Goal: Task Accomplishment & Management: Use online tool/utility

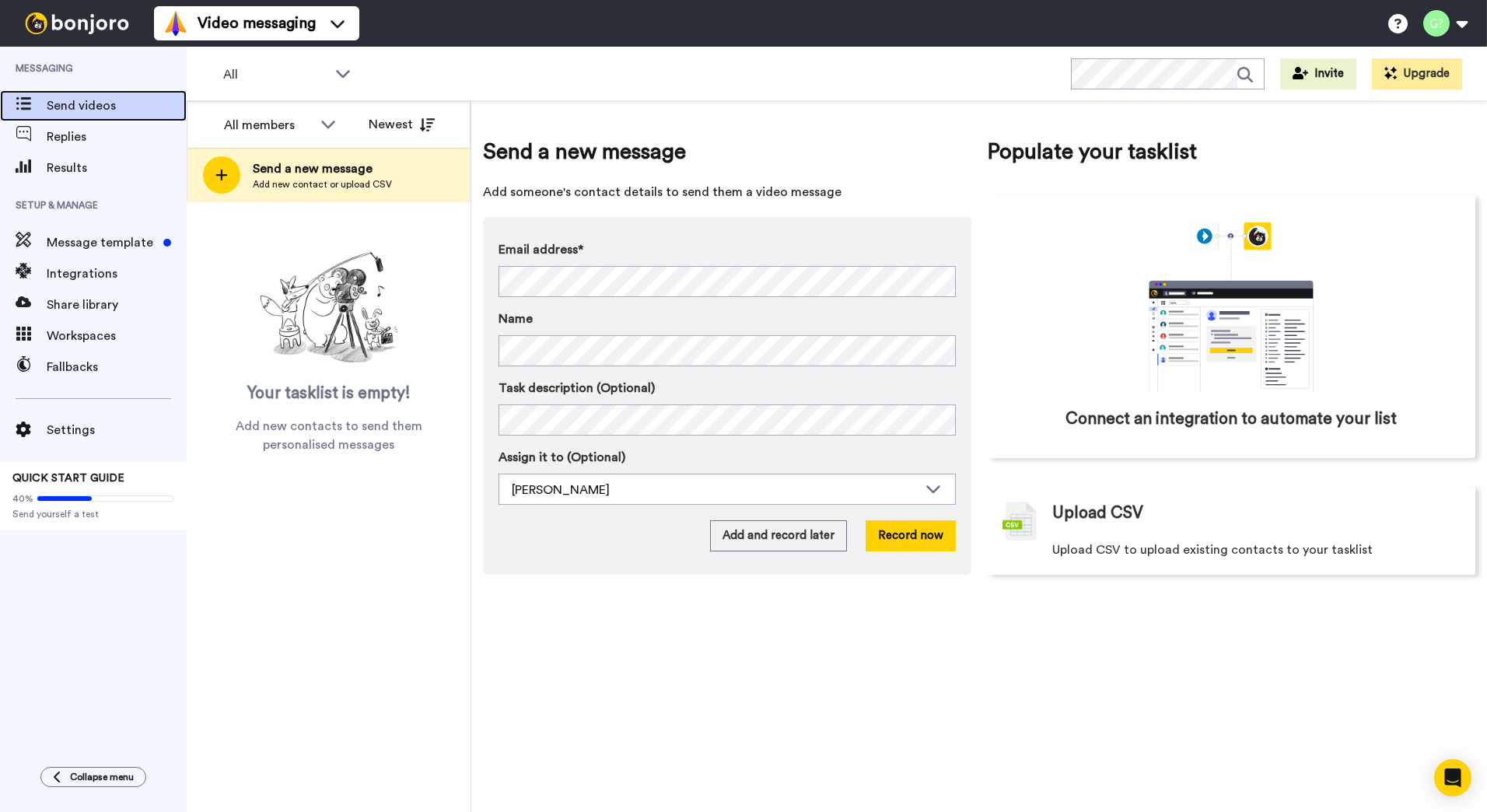
click at [90, 103] on span "Send videos" at bounding box center [116, 106] width 140 height 19
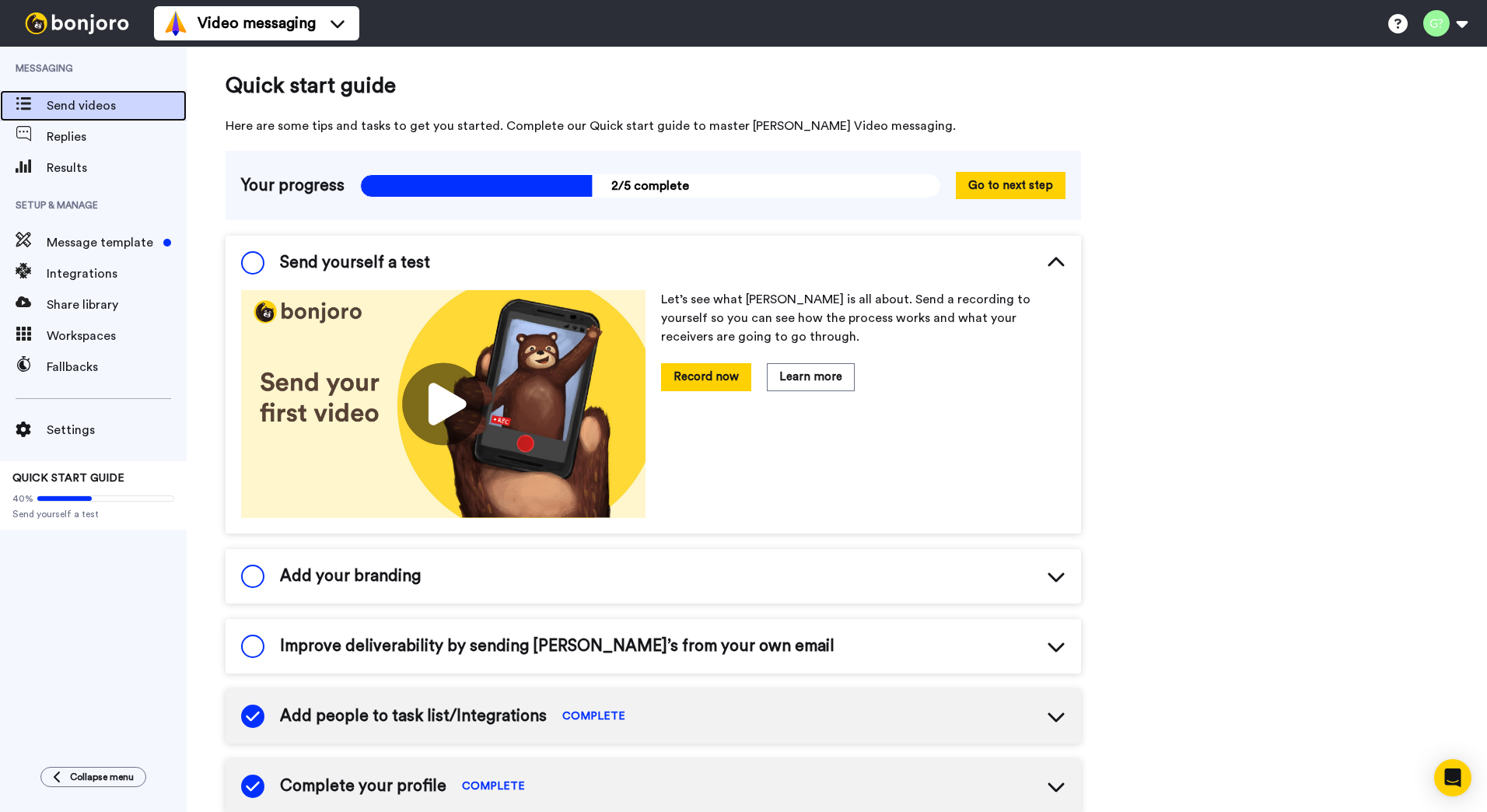
click at [85, 100] on span "Send videos" at bounding box center [116, 106] width 140 height 19
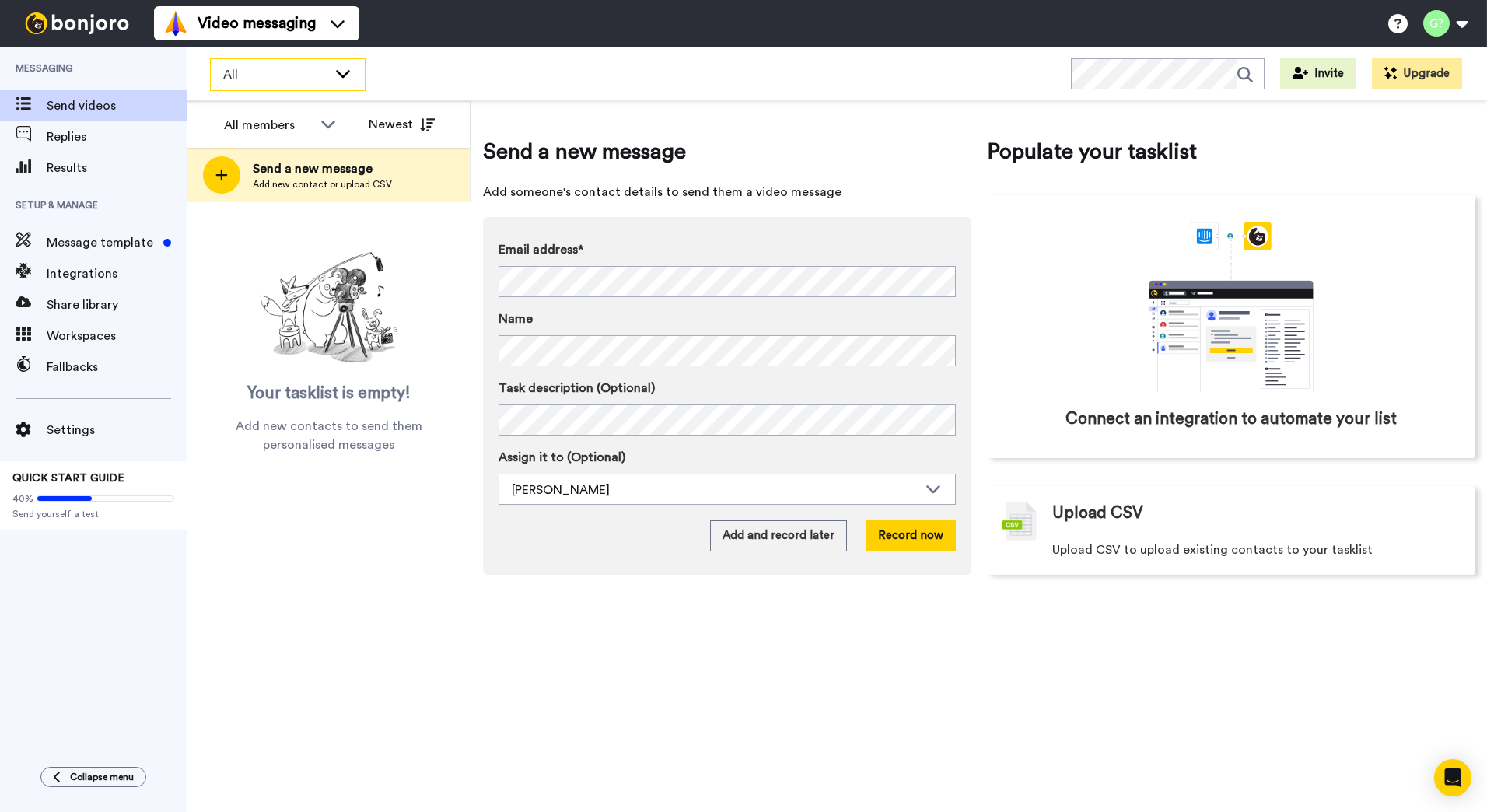
click at [347, 71] on icon at bounding box center [343, 73] width 14 height 7
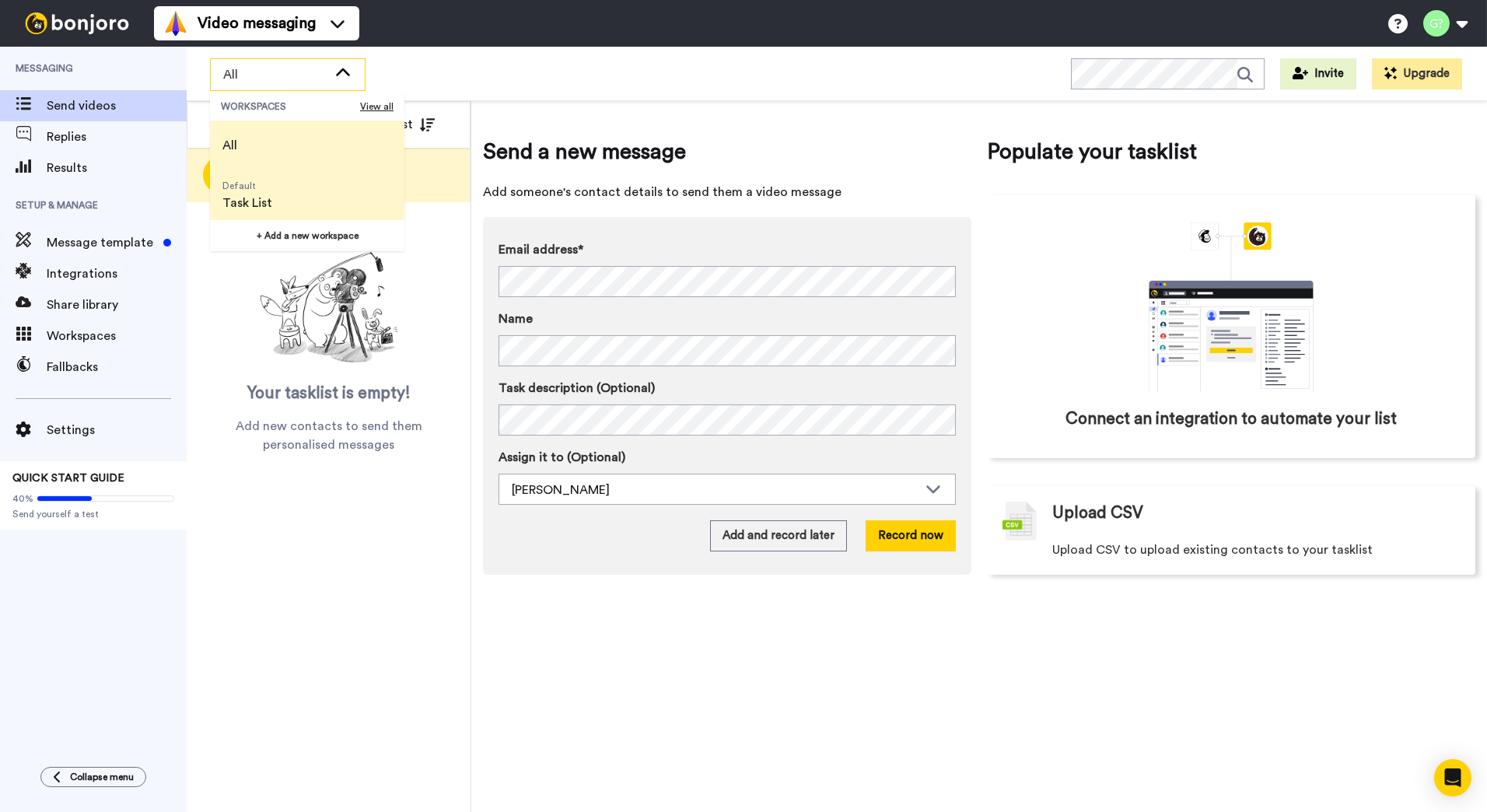
click at [274, 207] on span "Default Task List" at bounding box center [247, 196] width 74 height 50
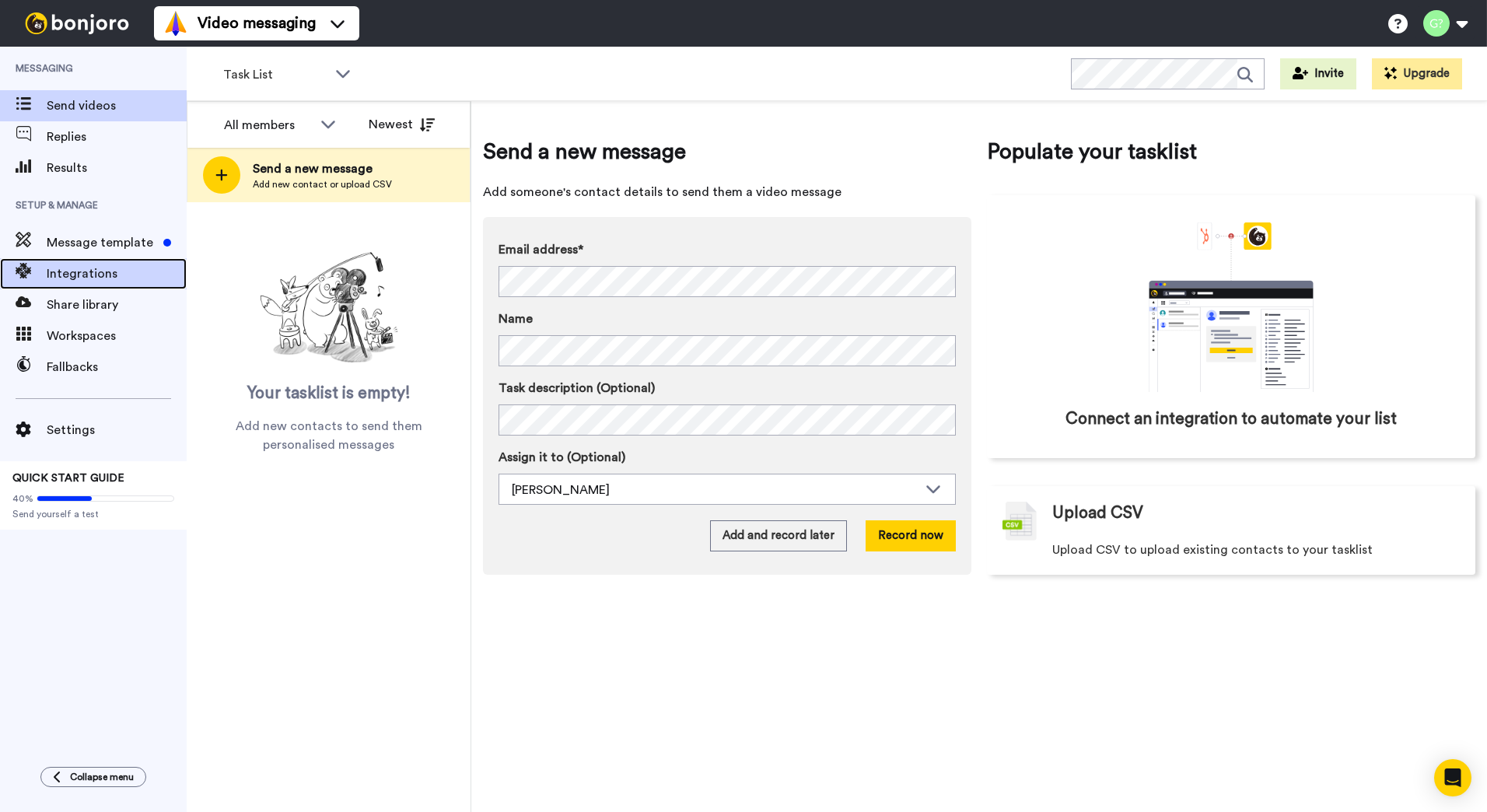
click at [125, 272] on span "Integrations" at bounding box center [116, 274] width 140 height 19
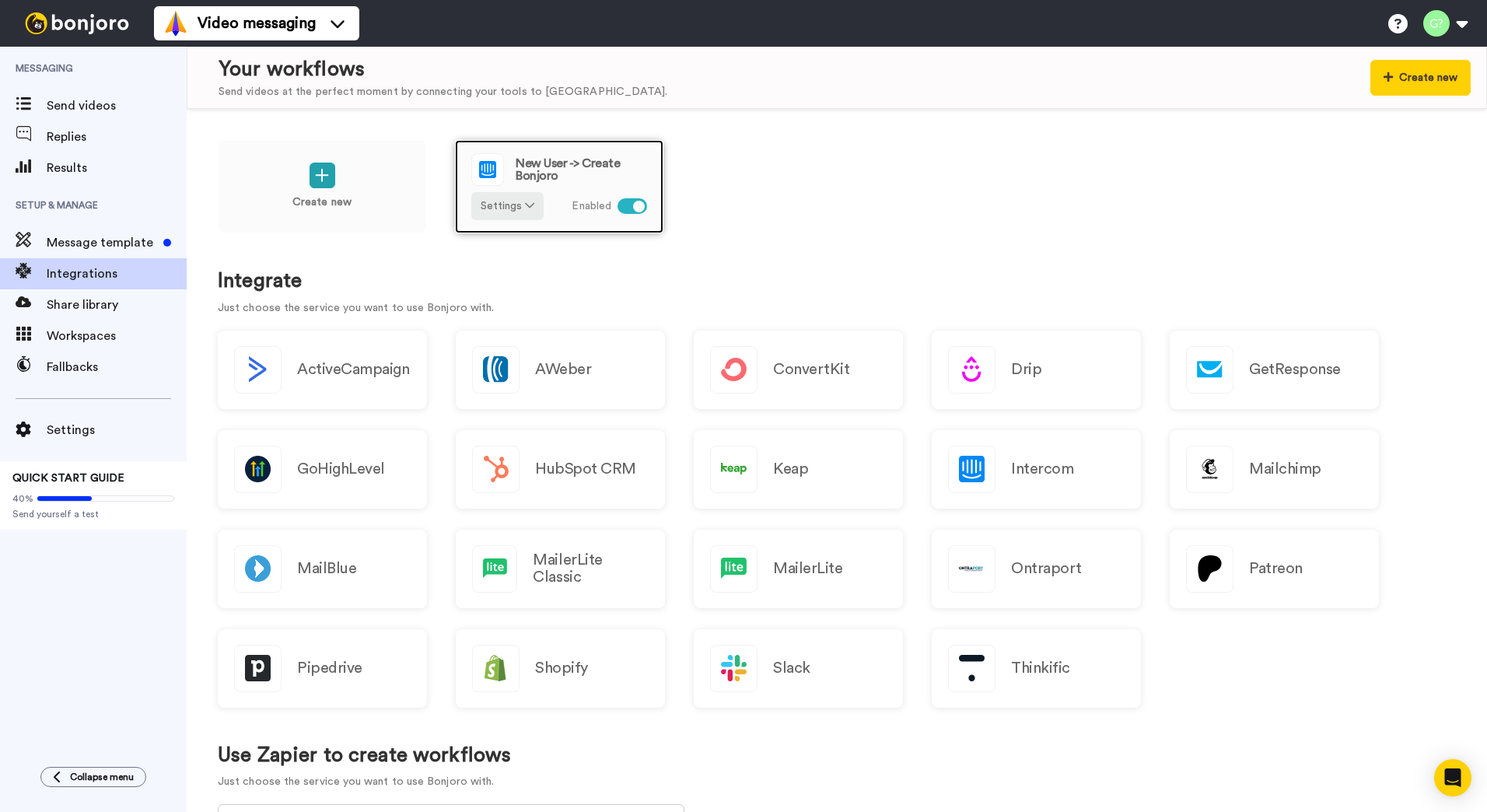
click at [598, 166] on span "New User -> Create Bonjoro" at bounding box center [582, 169] width 132 height 25
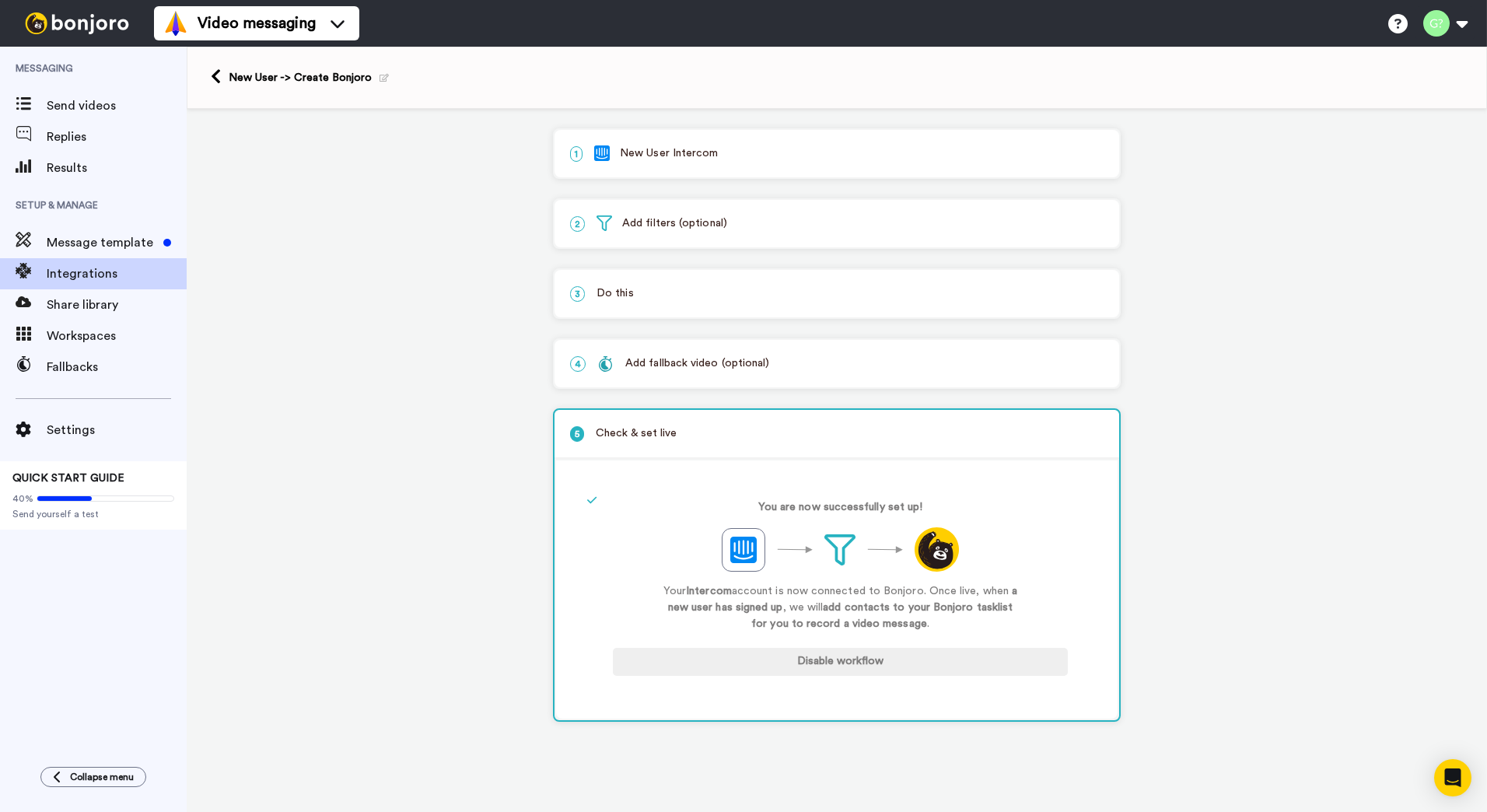
click at [872, 149] on p "1 New User Intercom" at bounding box center [836, 154] width 534 height 17
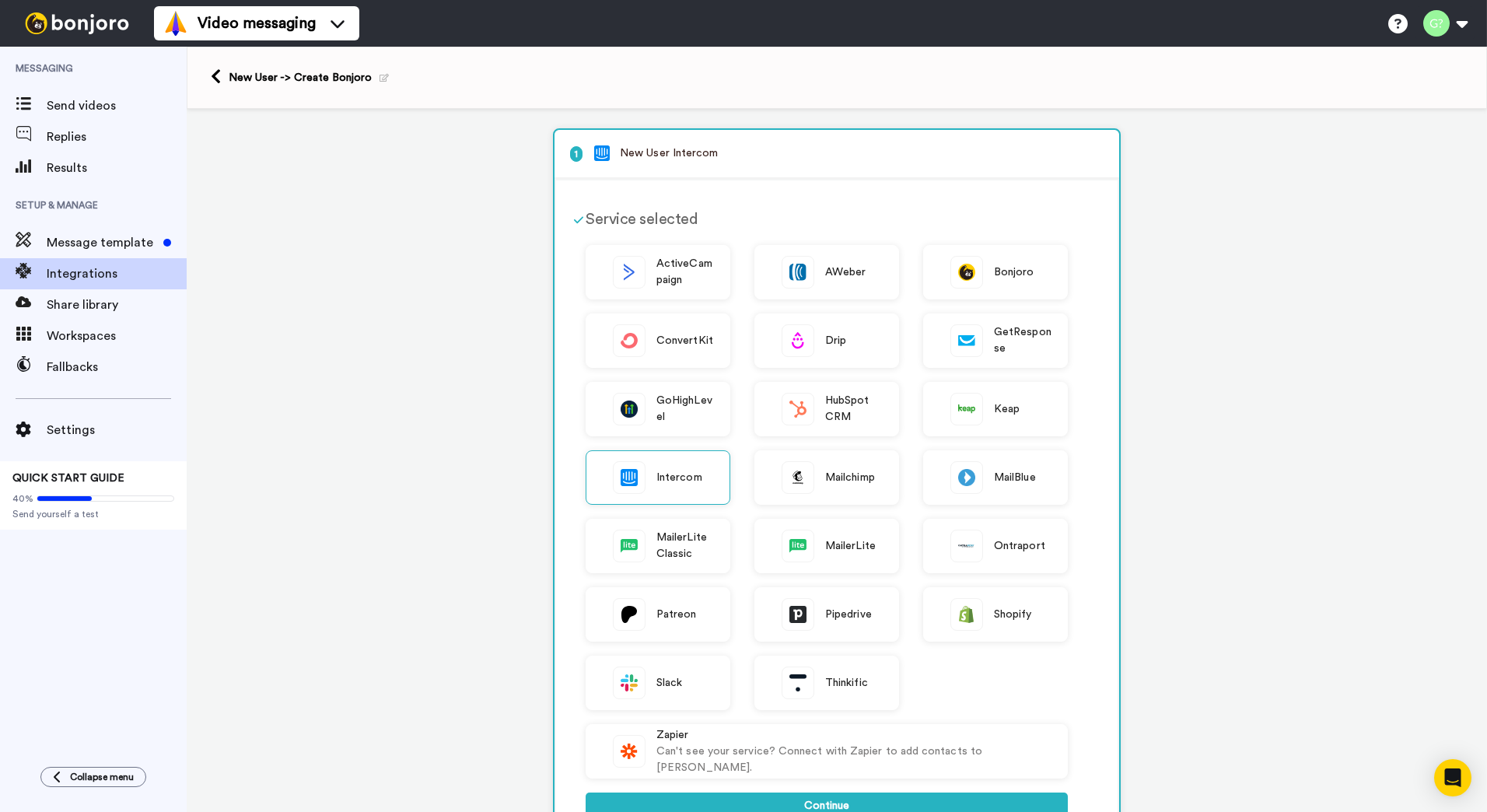
click at [872, 149] on p "1 New User Intercom" at bounding box center [836, 154] width 534 height 17
click at [809, 166] on div "1 New User Intercom" at bounding box center [837, 154] width 564 height 49
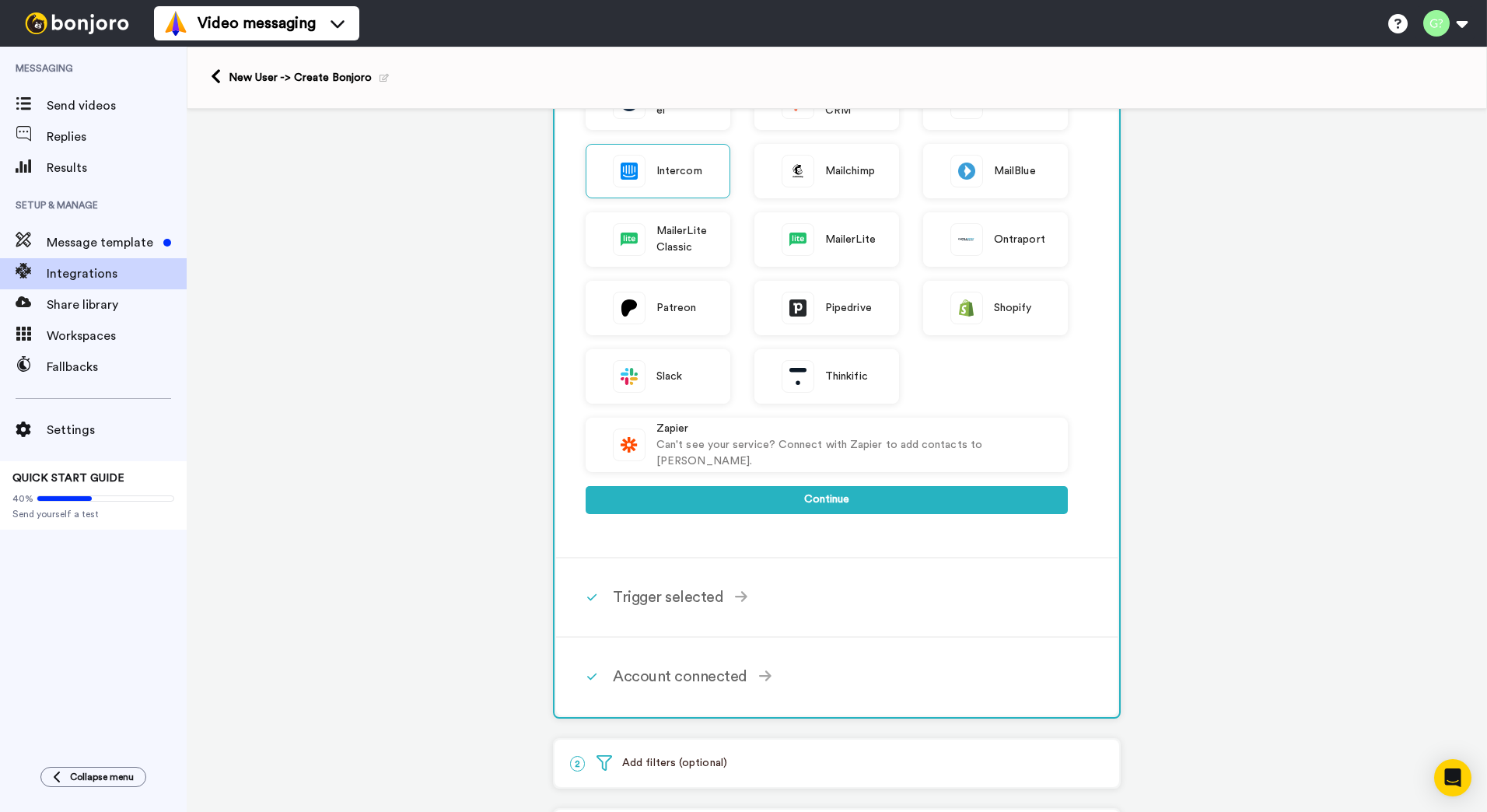
scroll to position [305, 0]
click at [760, 595] on div "Trigger selected" at bounding box center [840, 598] width 455 height 23
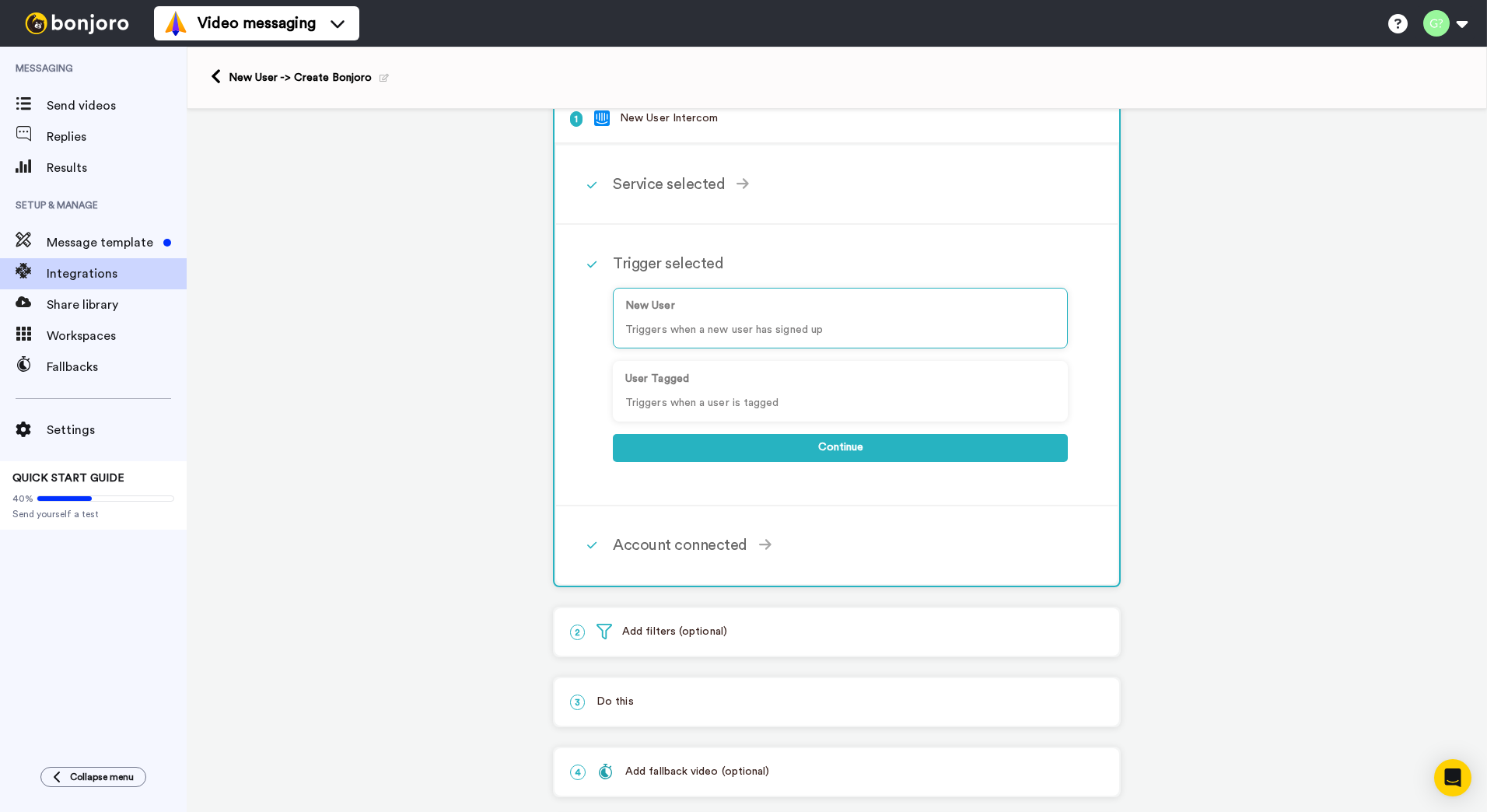
scroll to position [26, 0]
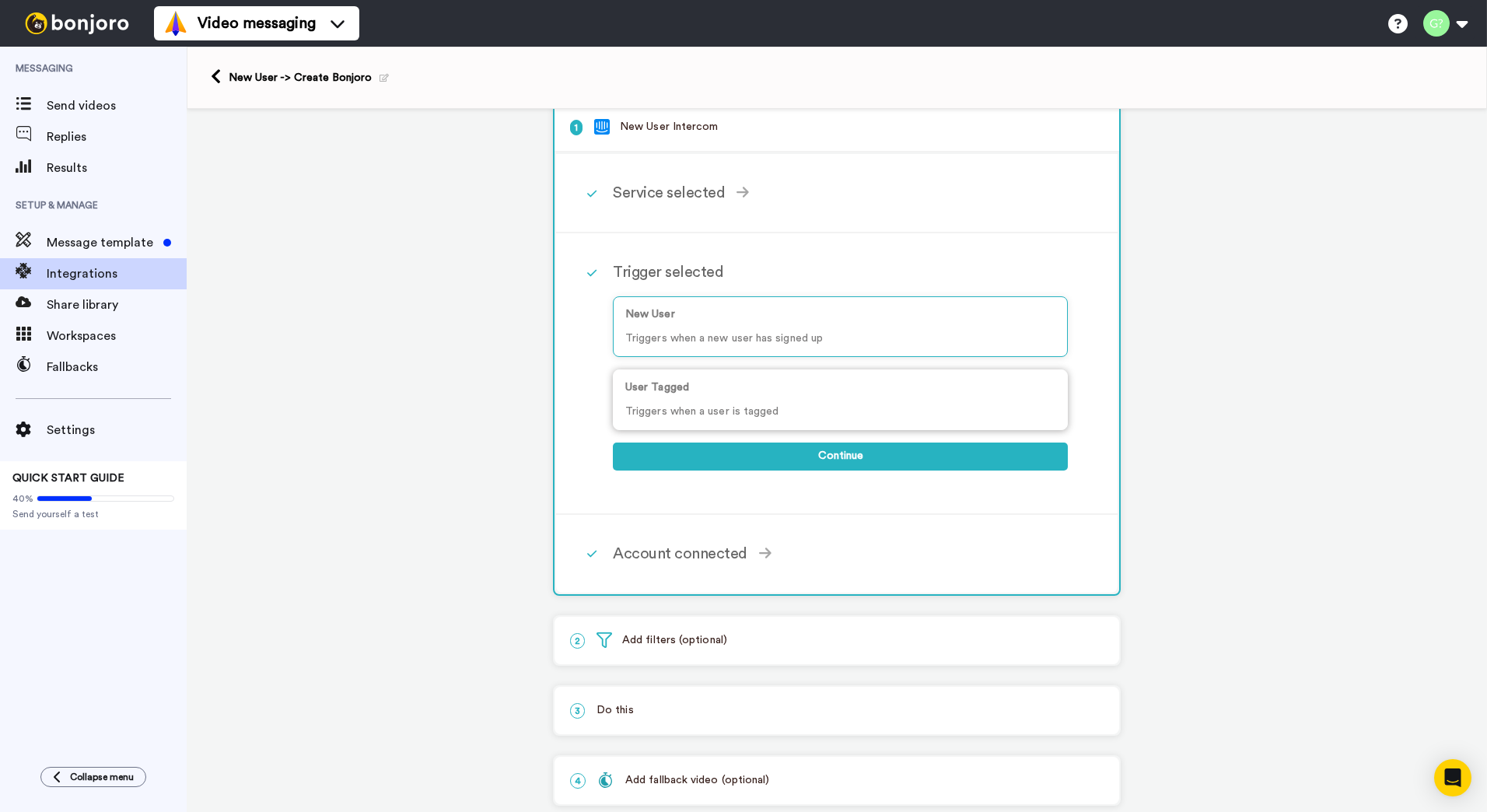
click at [823, 396] on div "User Tagged Triggers when a user is tagged" at bounding box center [840, 399] width 455 height 60
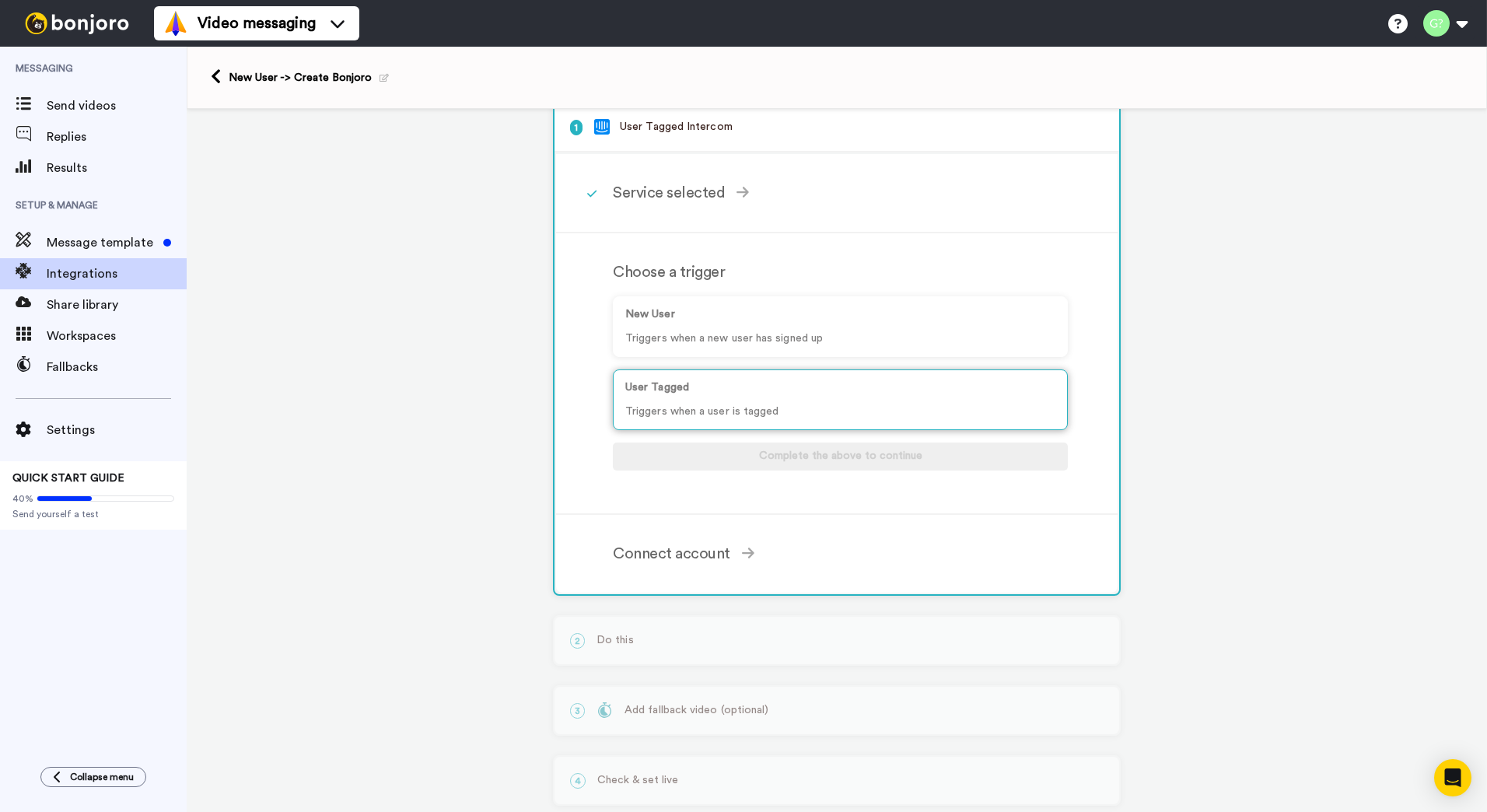
click at [735, 408] on p "Triggers when a user is tagged" at bounding box center [840, 412] width 430 height 17
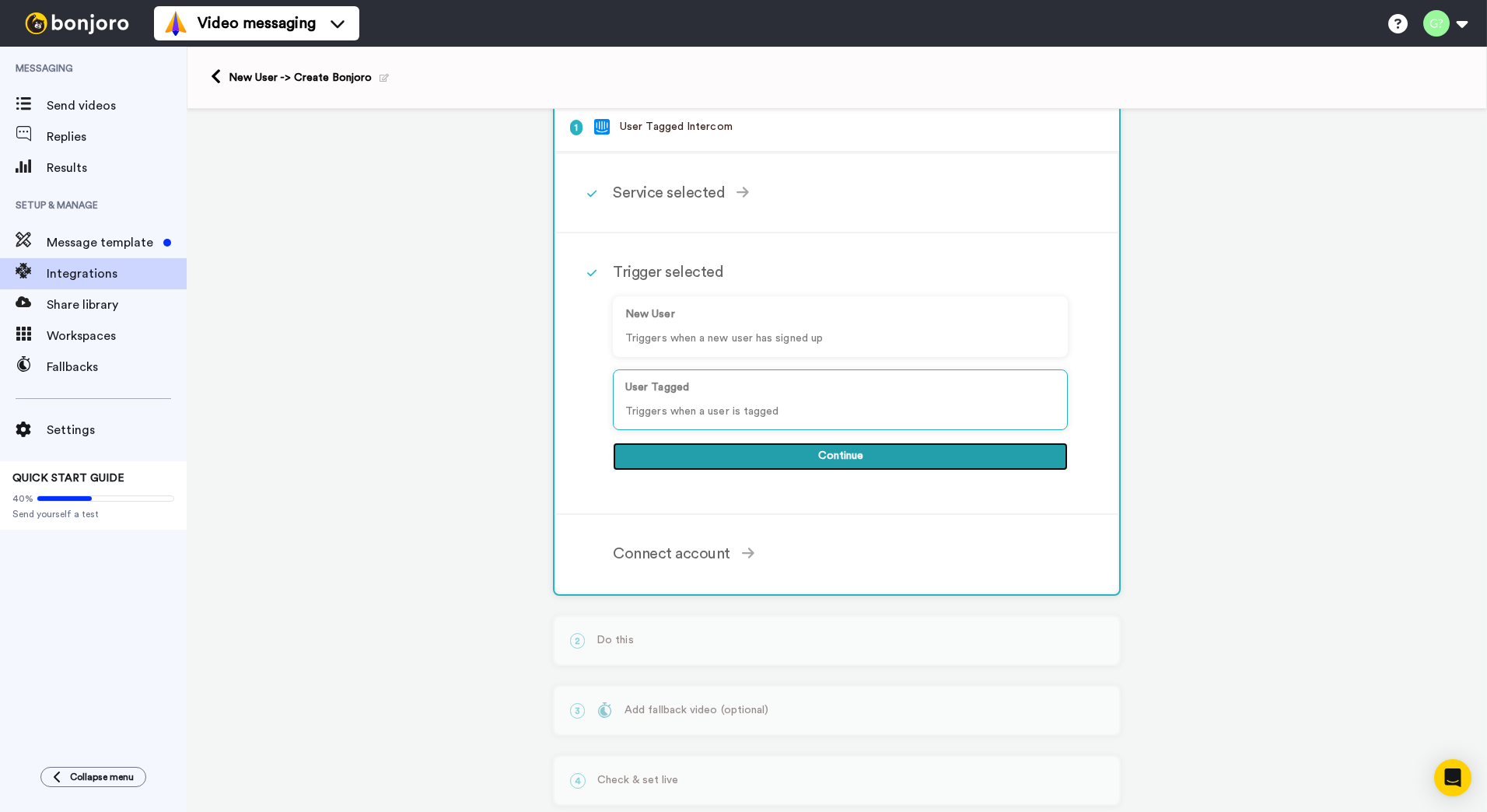
click at [796, 449] on button "Continue" at bounding box center [840, 457] width 455 height 28
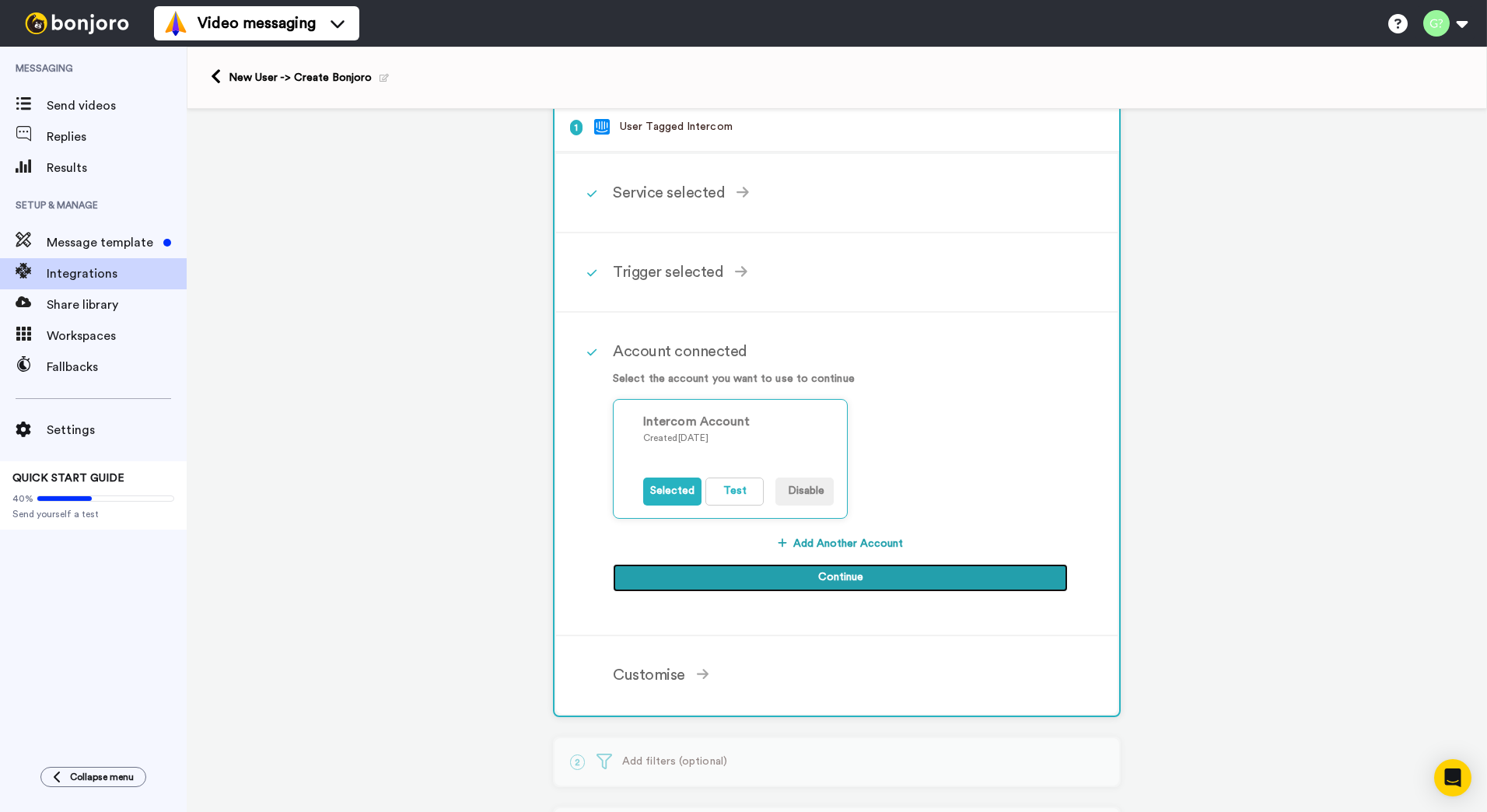
click at [810, 576] on button "Continue" at bounding box center [840, 578] width 455 height 28
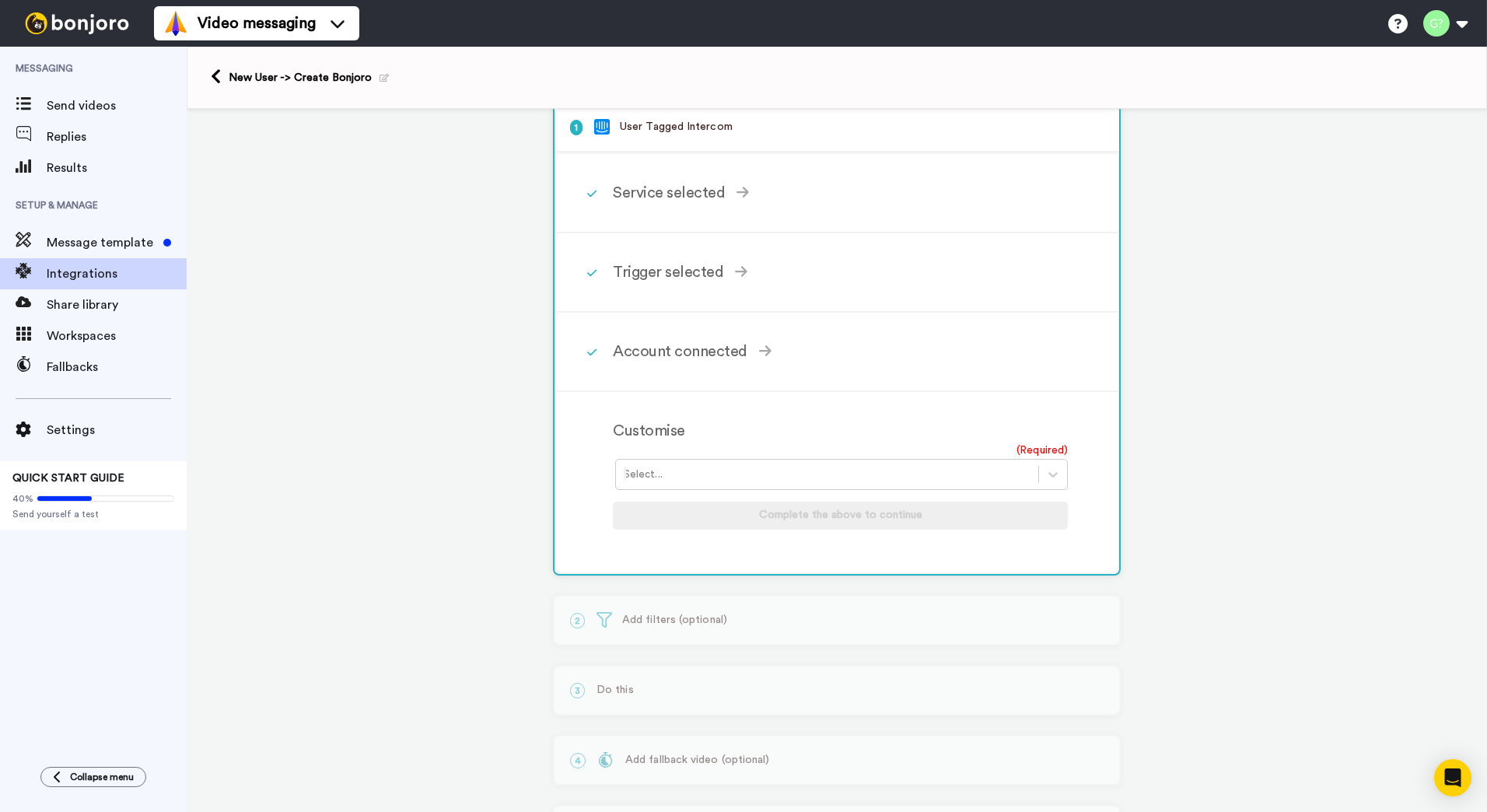
click at [776, 477] on div at bounding box center [827, 474] width 407 height 19
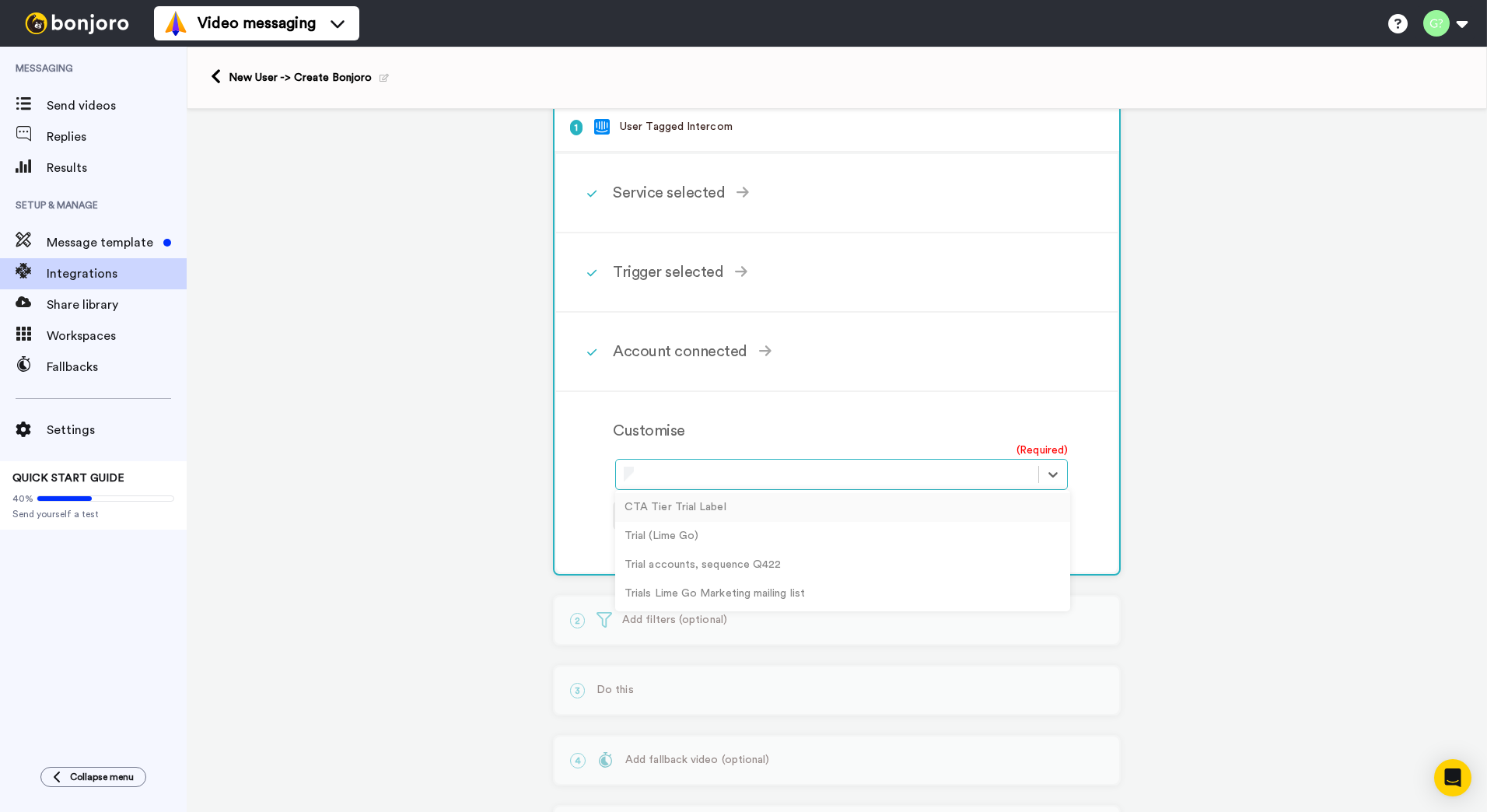
scroll to position [0, 0]
click at [728, 537] on div "Trial (Lime Go)" at bounding box center [843, 535] width 455 height 29
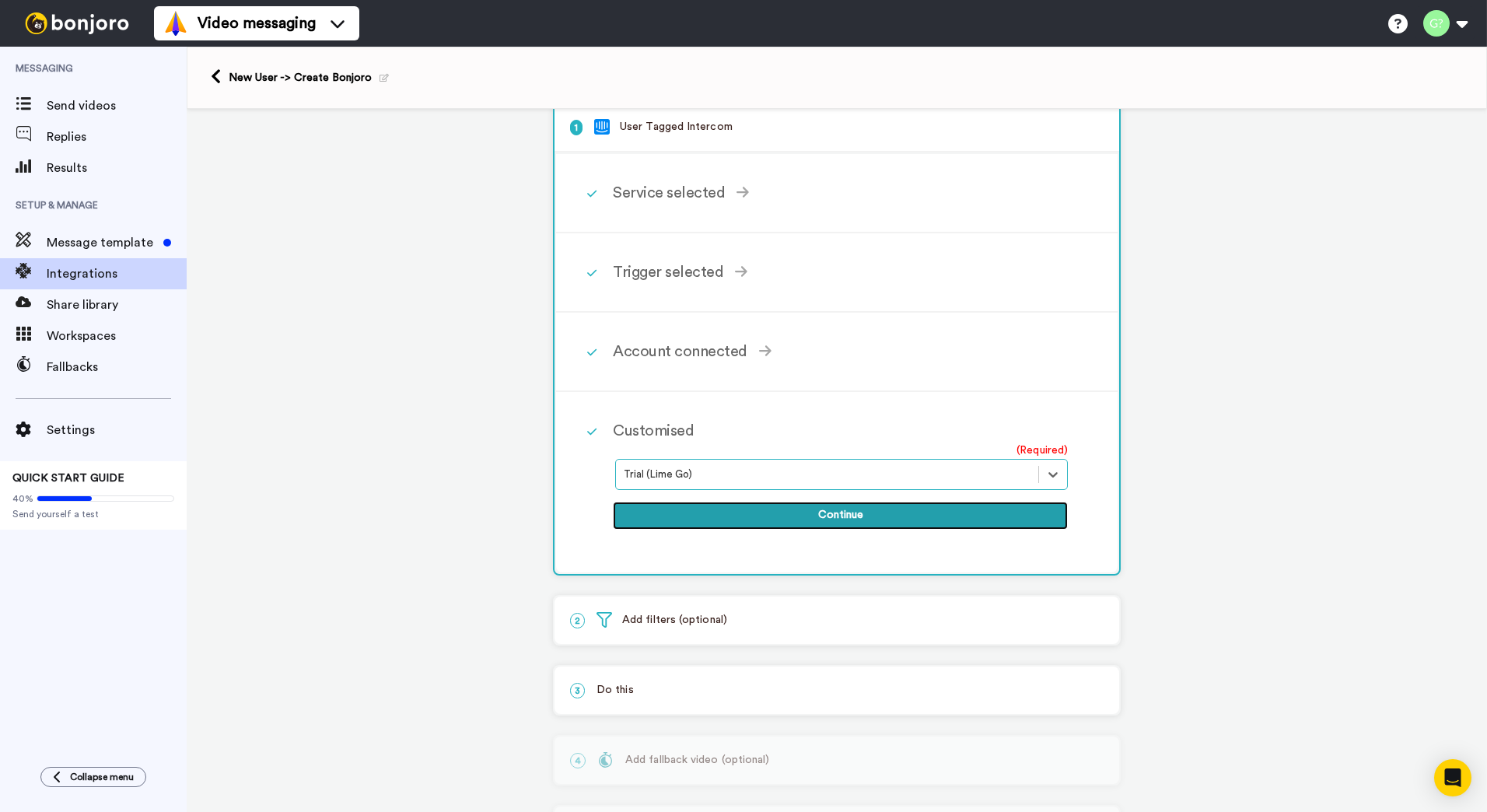
click at [758, 511] on button "Continue" at bounding box center [840, 516] width 455 height 28
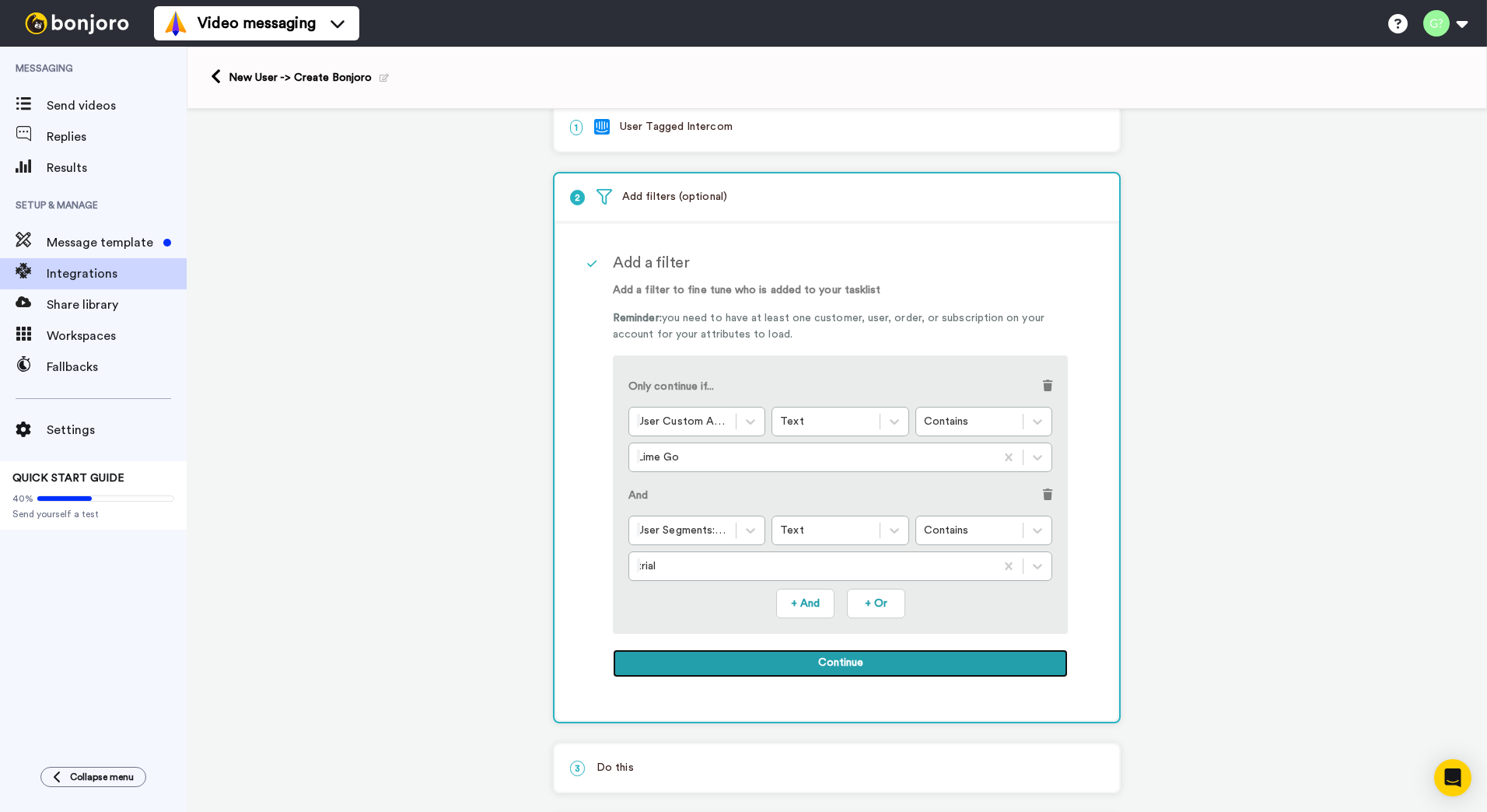
click at [826, 663] on button "Continue" at bounding box center [840, 664] width 455 height 28
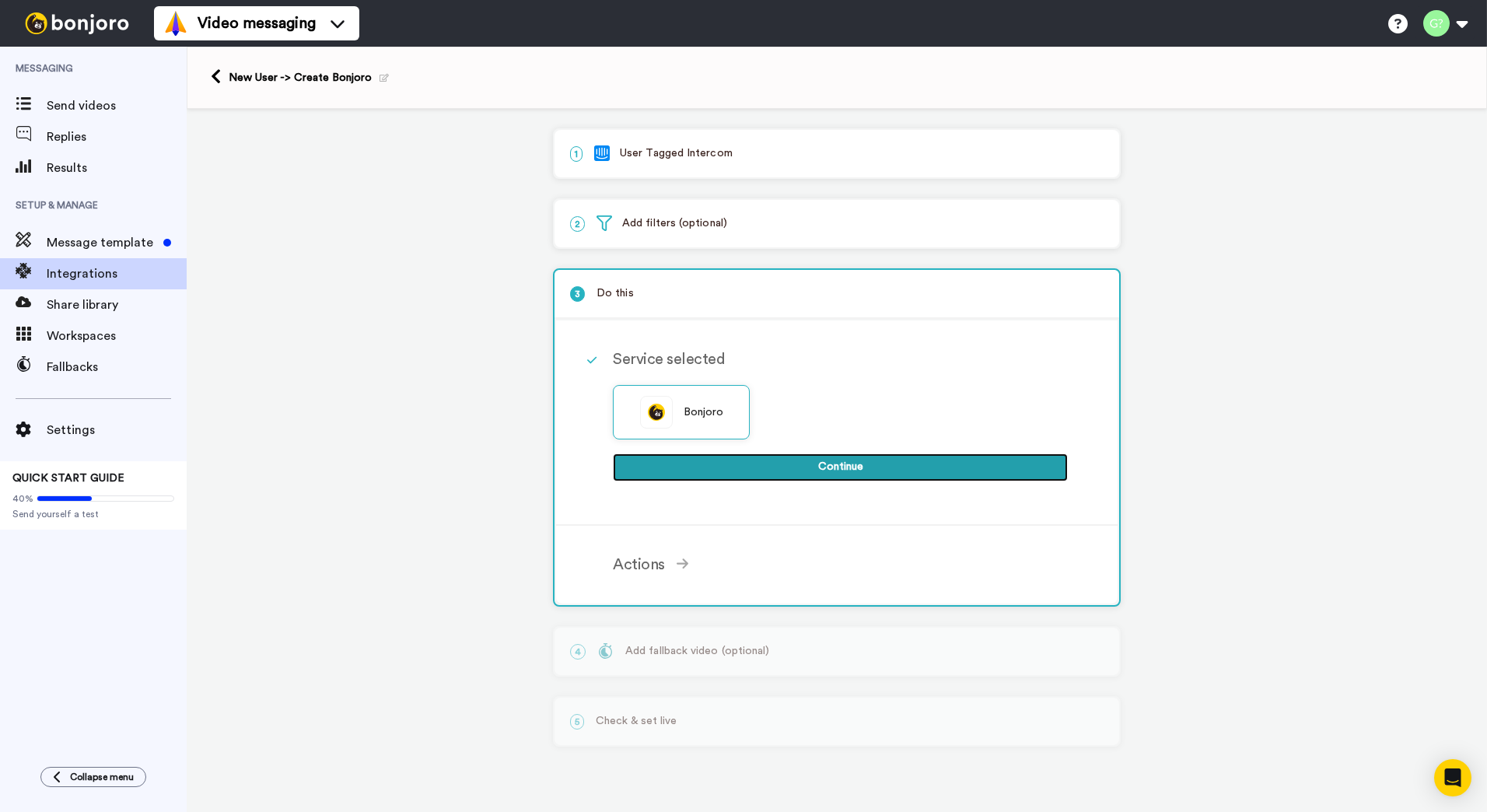
click at [825, 472] on button "Continue" at bounding box center [840, 468] width 455 height 28
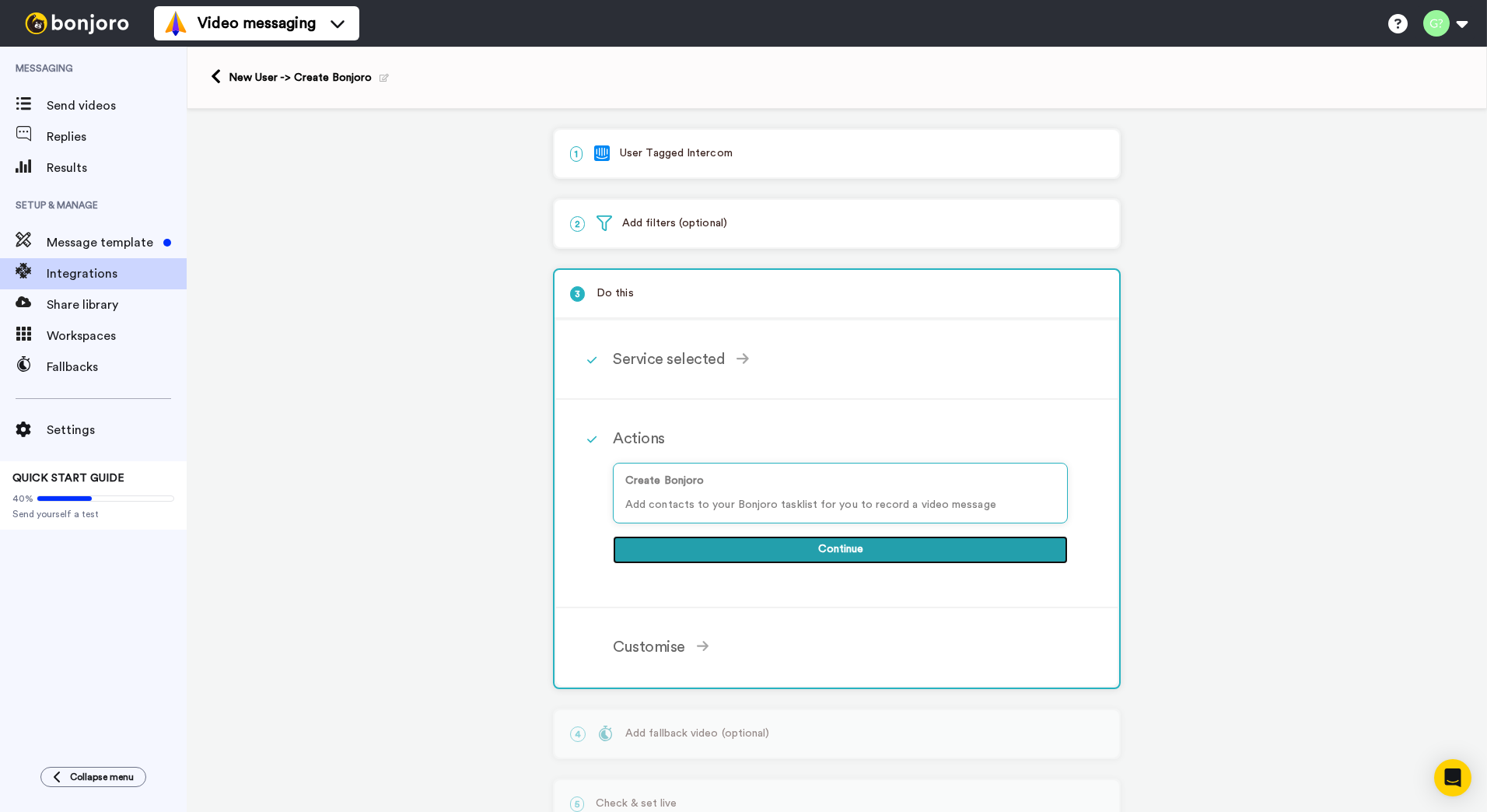
click at [821, 559] on button "Continue" at bounding box center [840, 549] width 455 height 28
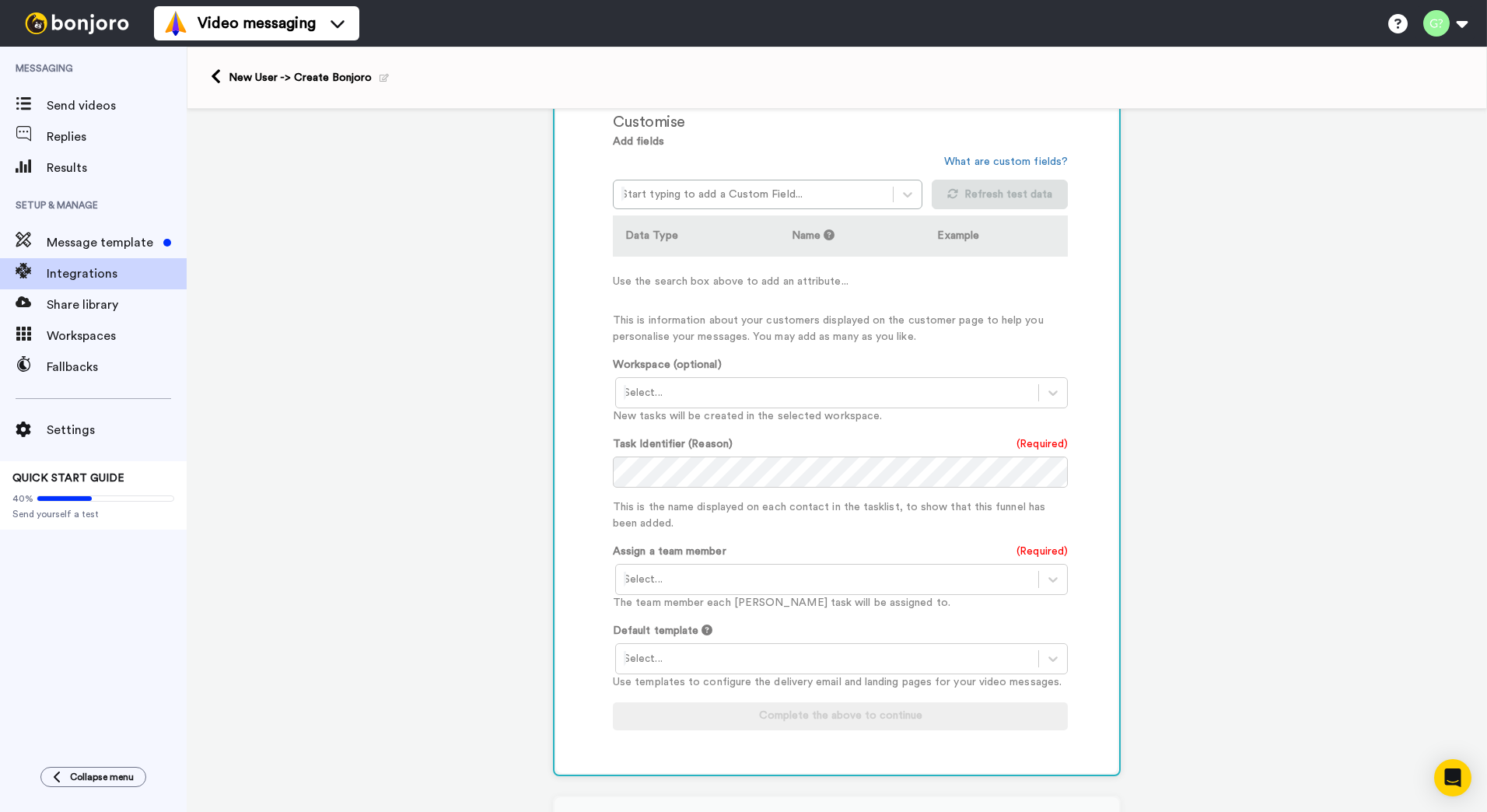
scroll to position [396, 0]
click at [827, 400] on div at bounding box center [827, 392] width 407 height 19
click at [805, 421] on div "Task List <Default>" at bounding box center [843, 425] width 455 height 29
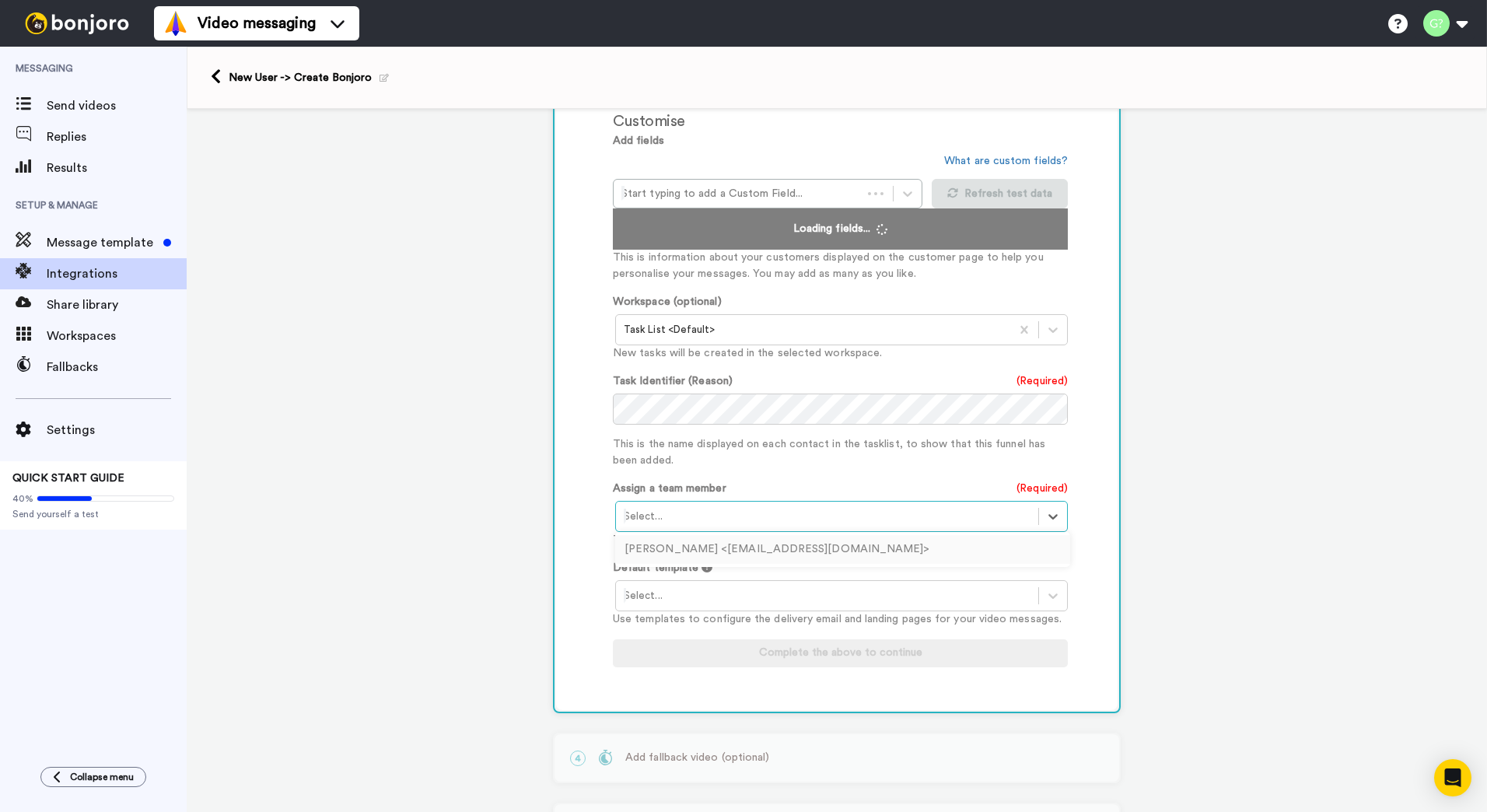
click at [752, 528] on div "Select..." at bounding box center [827, 516] width 422 height 25
click at [728, 549] on div "Georg Åhrström <georg.ahrstrom@lime.tech>" at bounding box center [843, 549] width 455 height 29
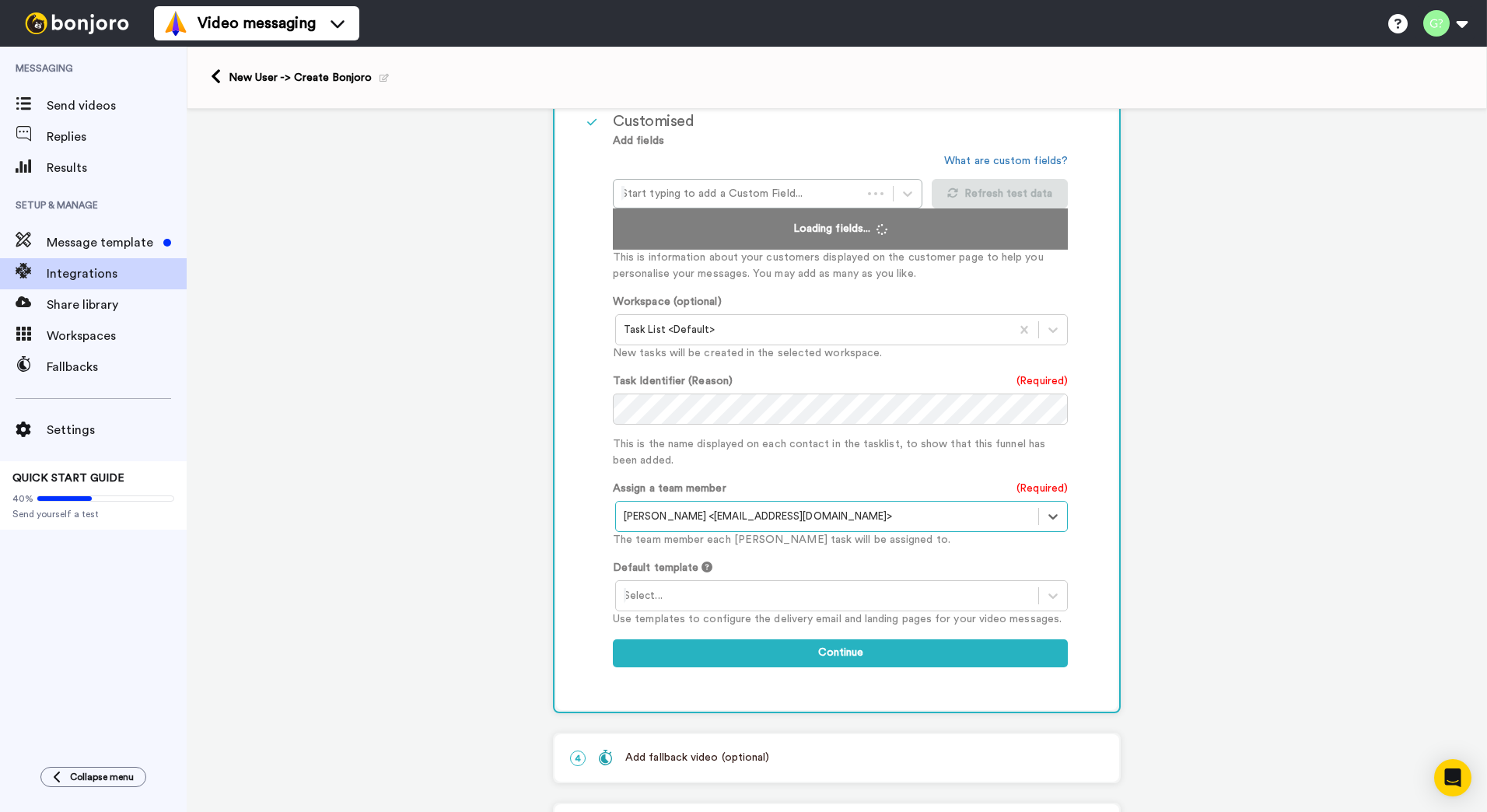
click at [728, 603] on div at bounding box center [827, 596] width 407 height 19
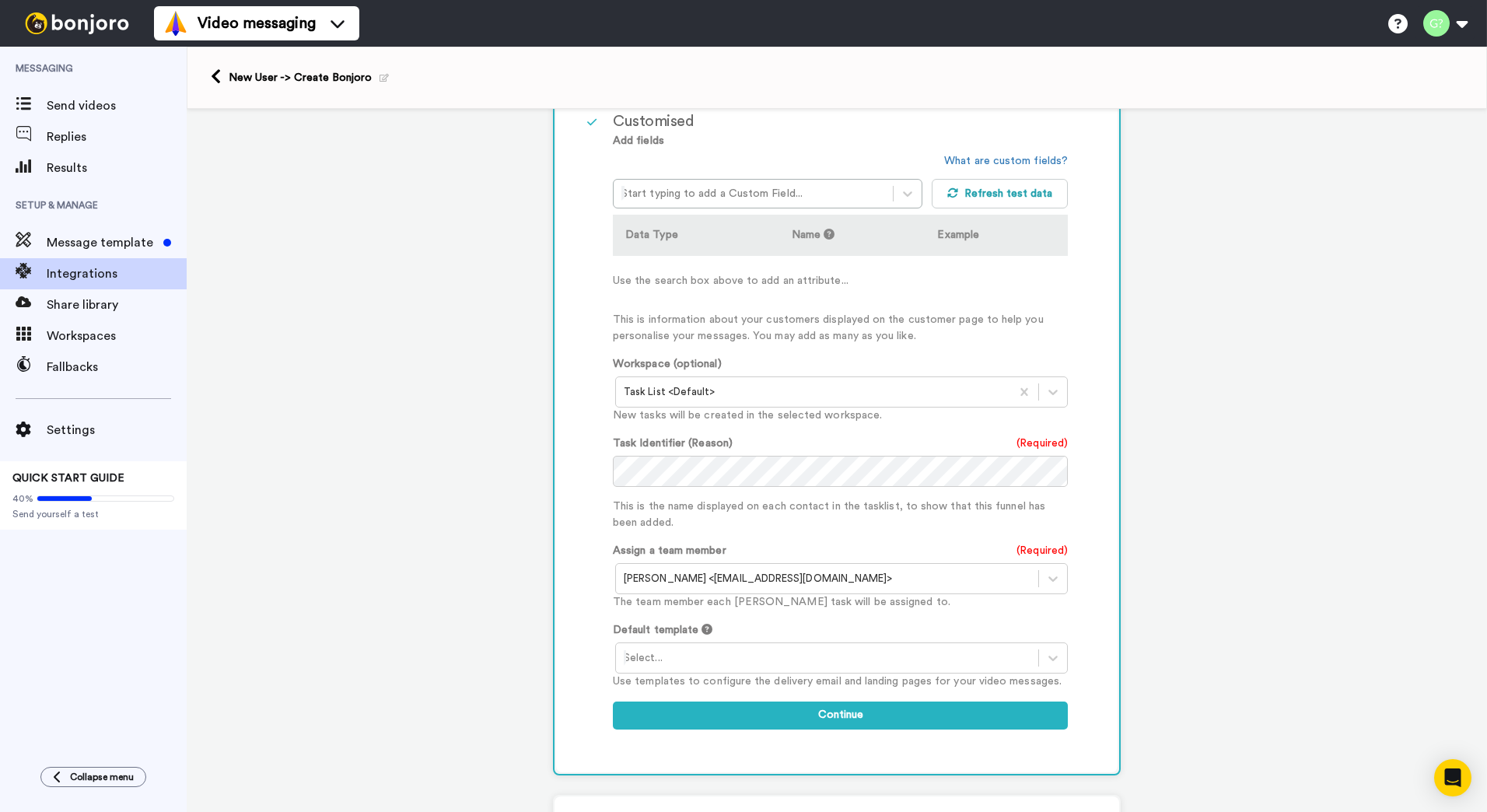
click at [791, 612] on div "Add fields Start typing to add a Custom Field... What are custom fields? Refres…" at bounding box center [840, 439] width 455 height 612
click at [789, 661] on div at bounding box center [827, 658] width 407 height 19
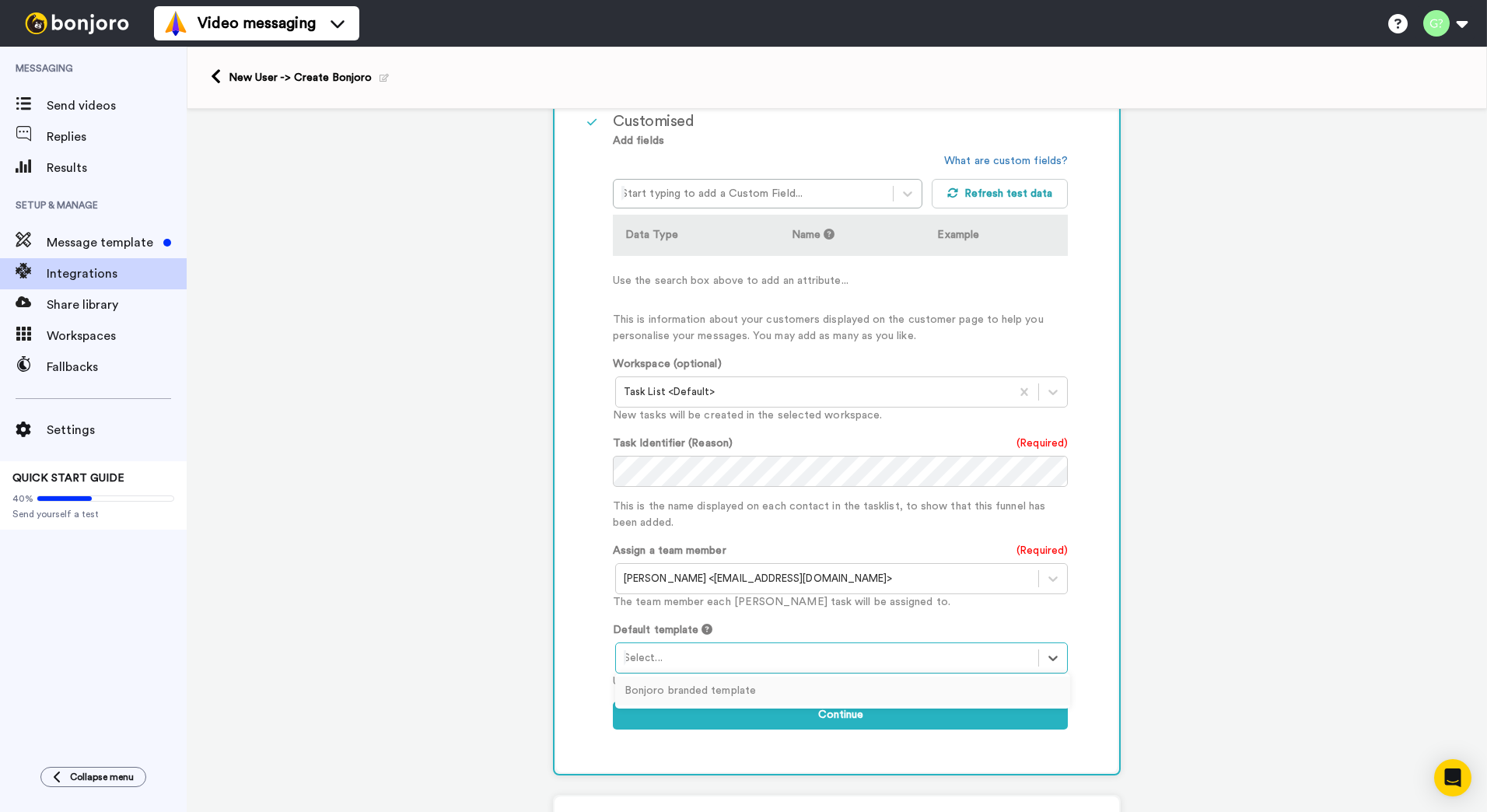
click at [763, 695] on div "Bonjoro branded template" at bounding box center [843, 690] width 455 height 29
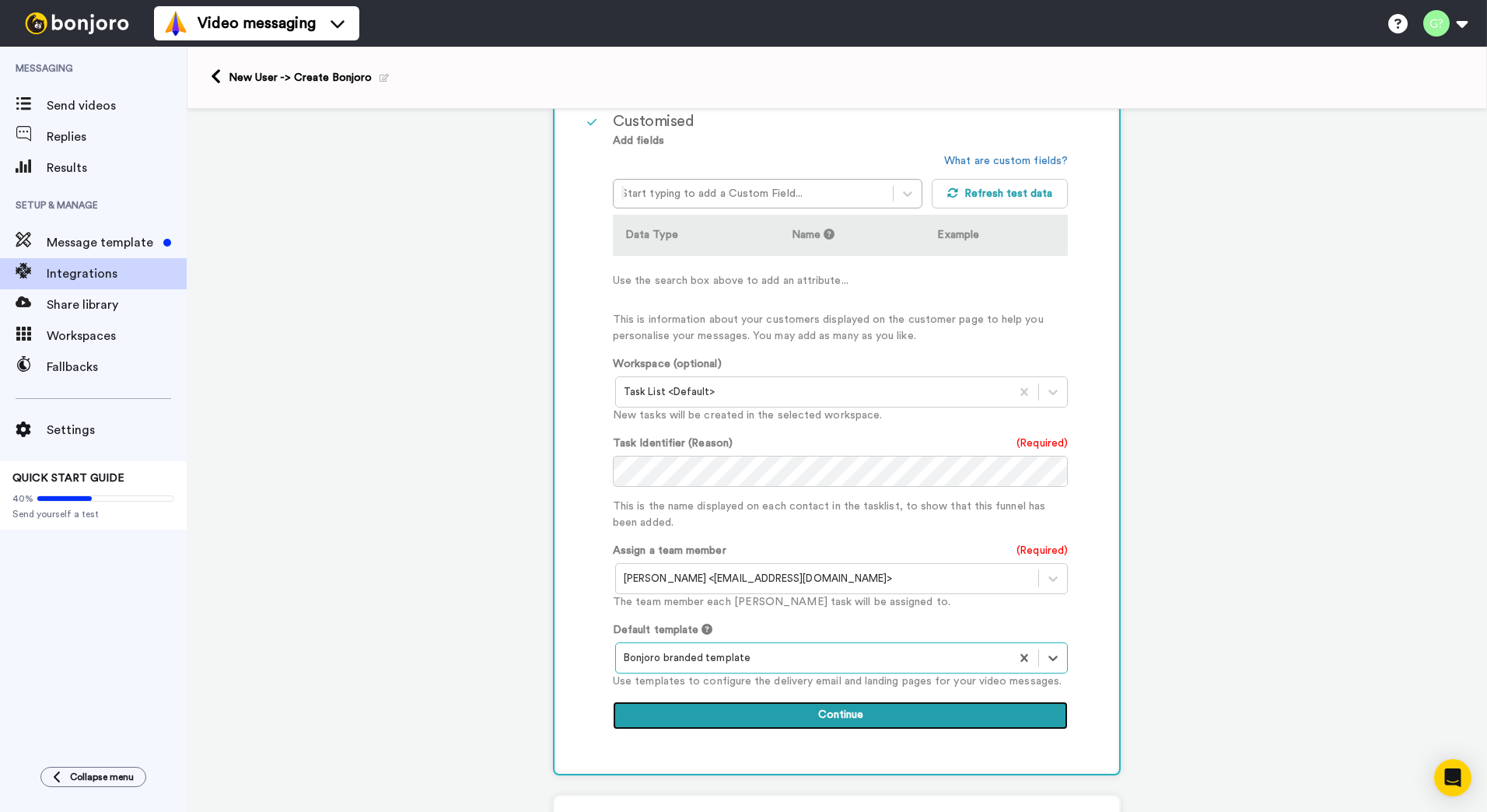
click at [766, 706] on button "Continue" at bounding box center [840, 715] width 455 height 28
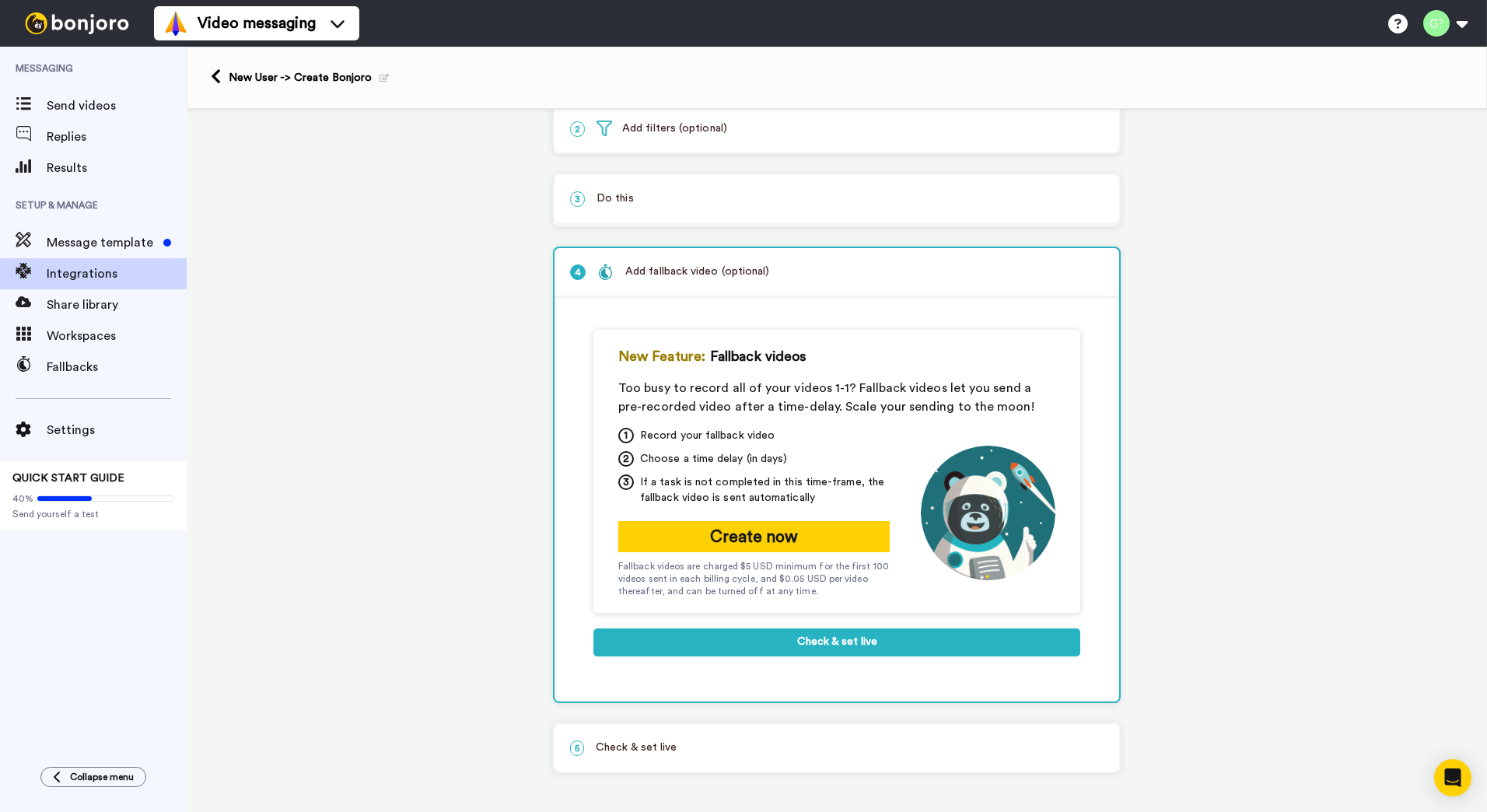
scroll to position [95, 0]
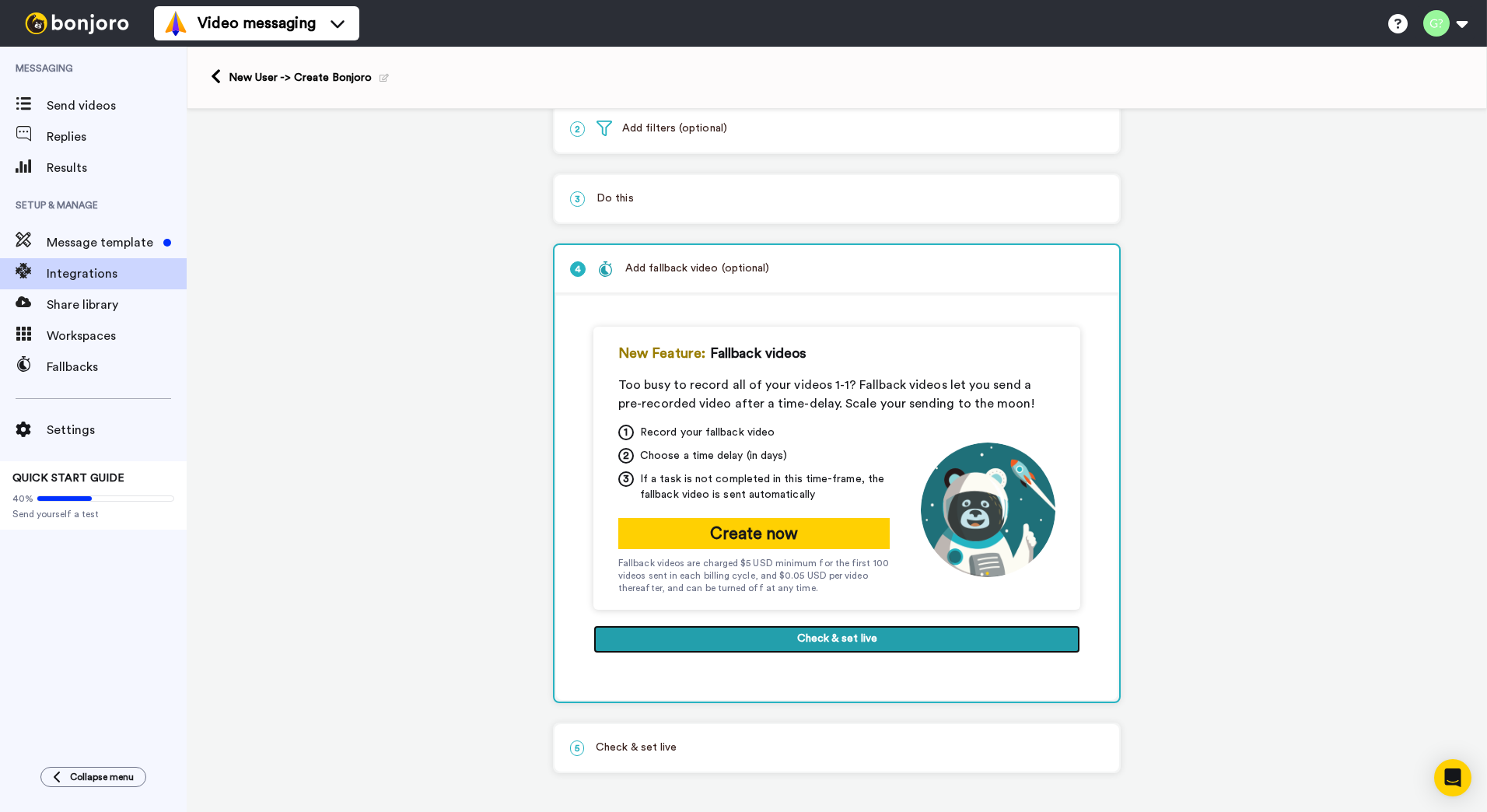
click at [821, 636] on button "Check & set live" at bounding box center [836, 639] width 487 height 28
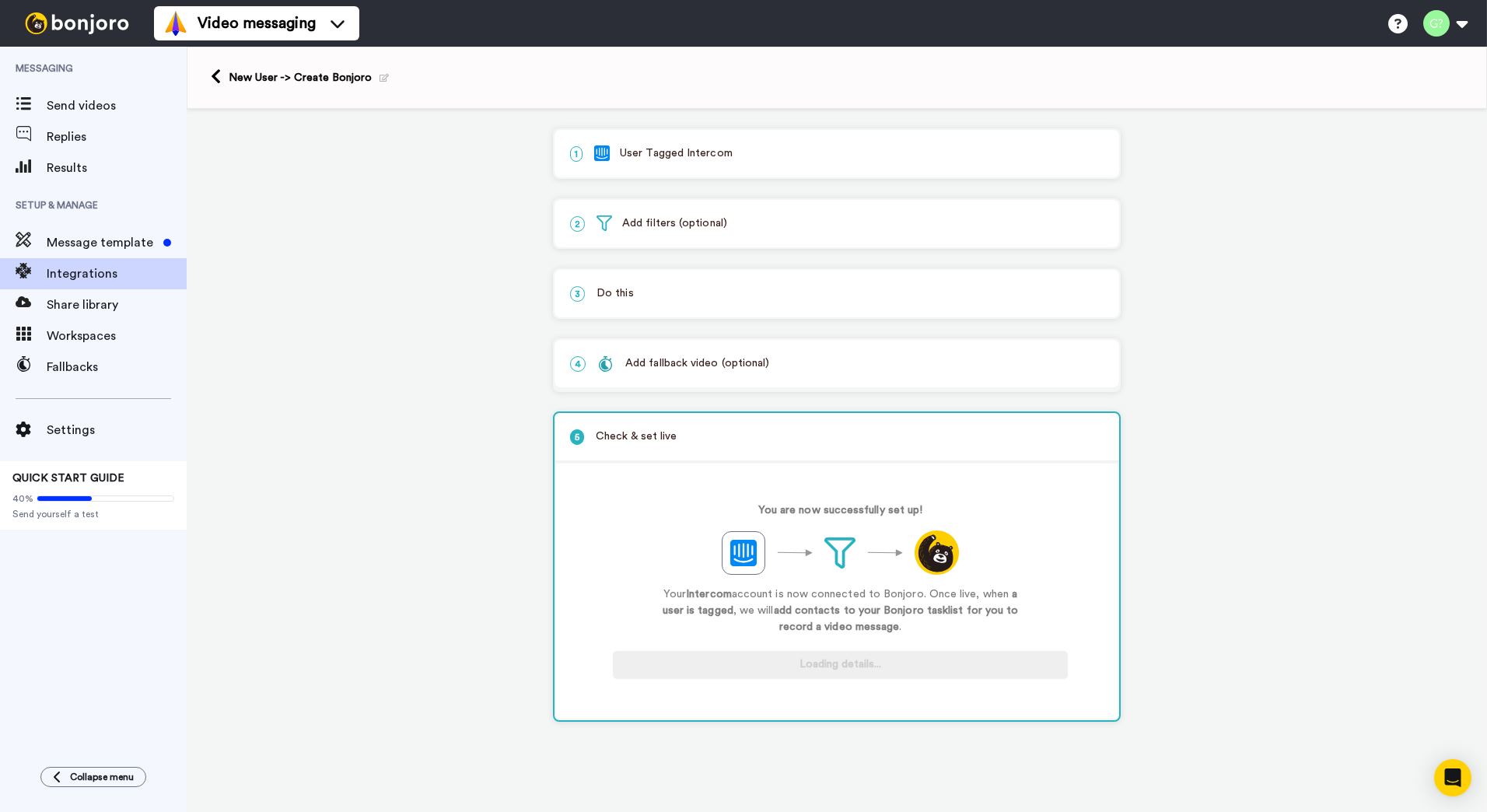
scroll to position [0, 0]
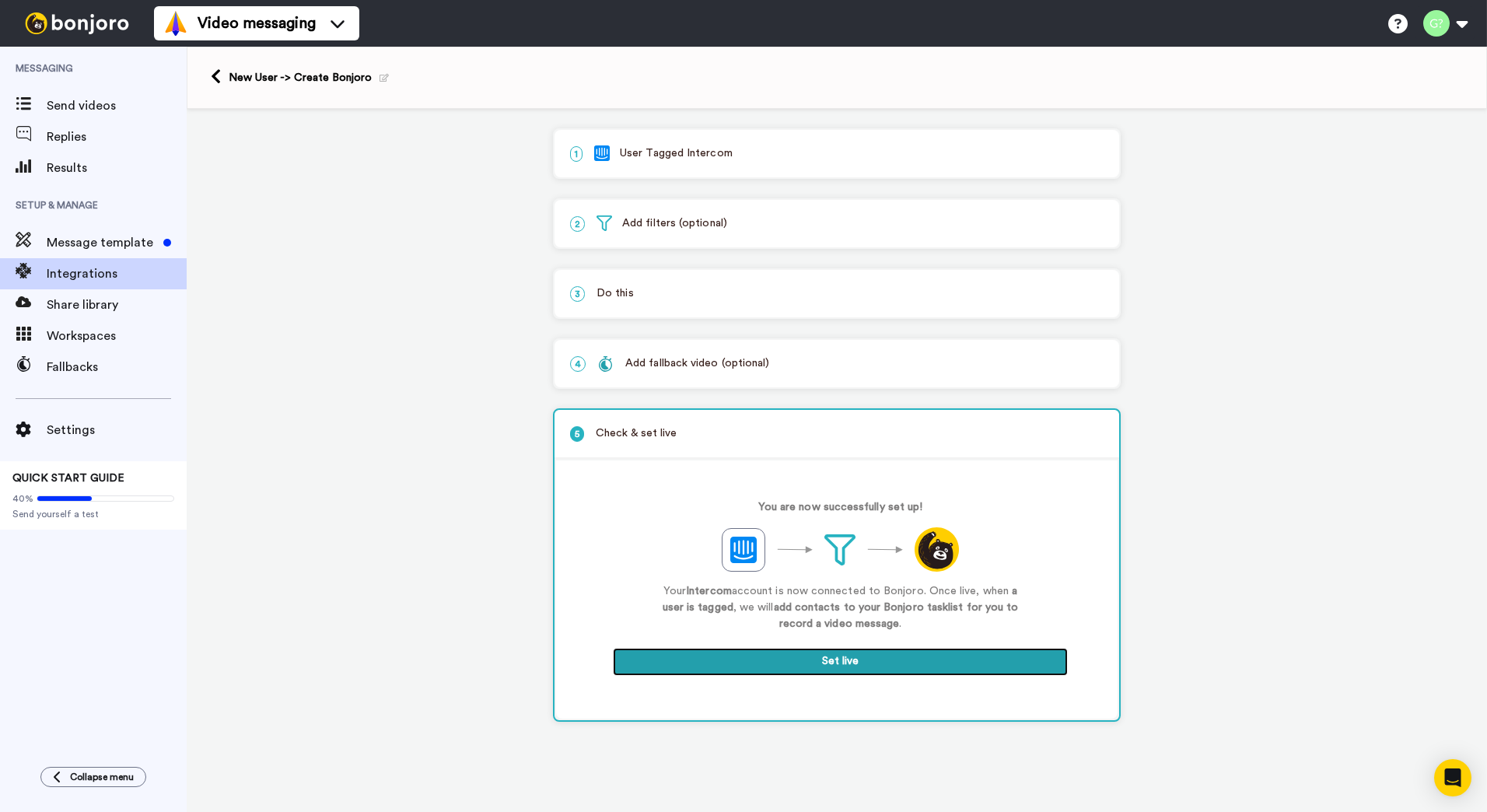
click at [821, 663] on button "Set live" at bounding box center [840, 662] width 455 height 28
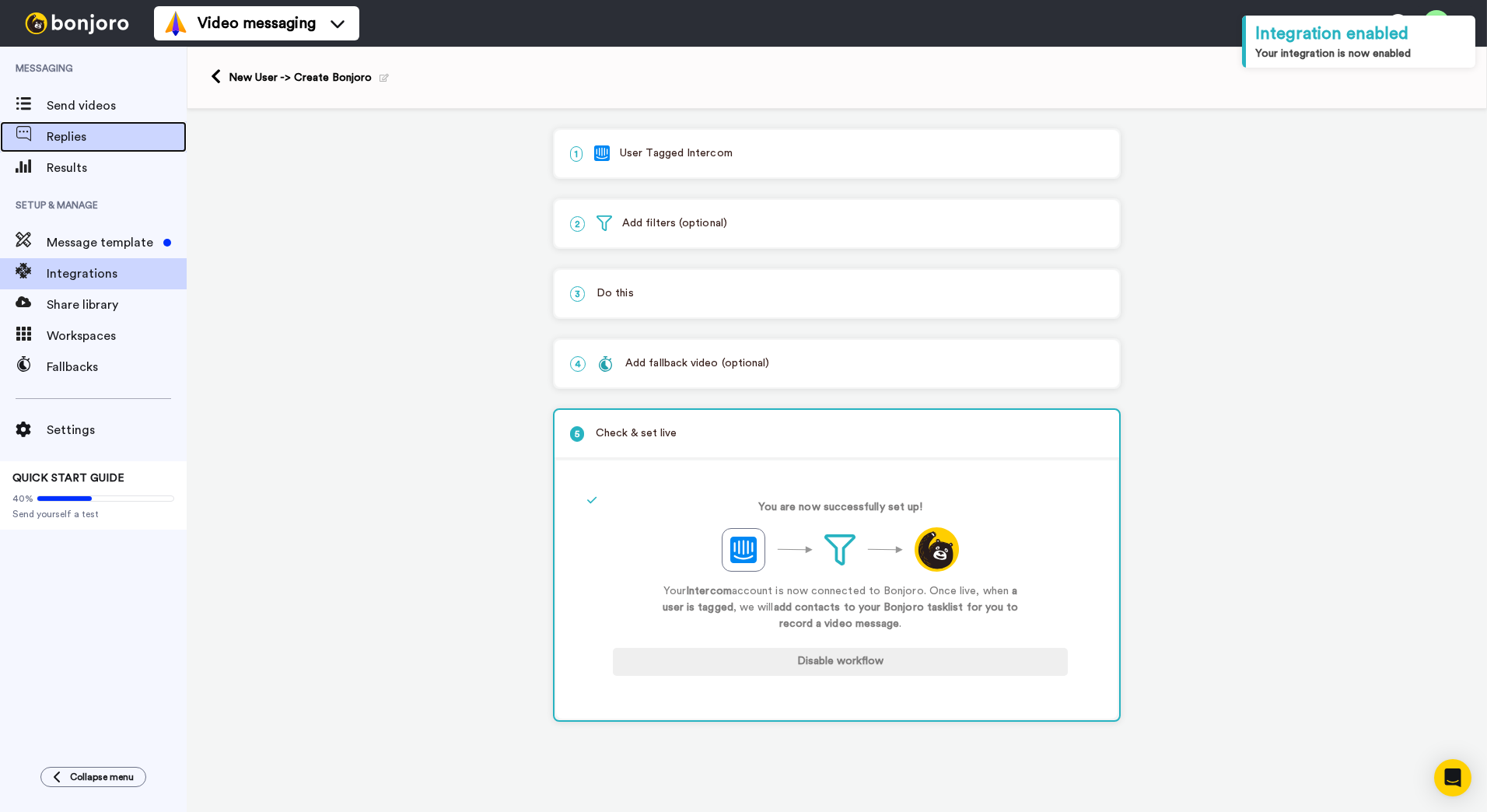
click at [100, 135] on span "Replies" at bounding box center [116, 136] width 140 height 19
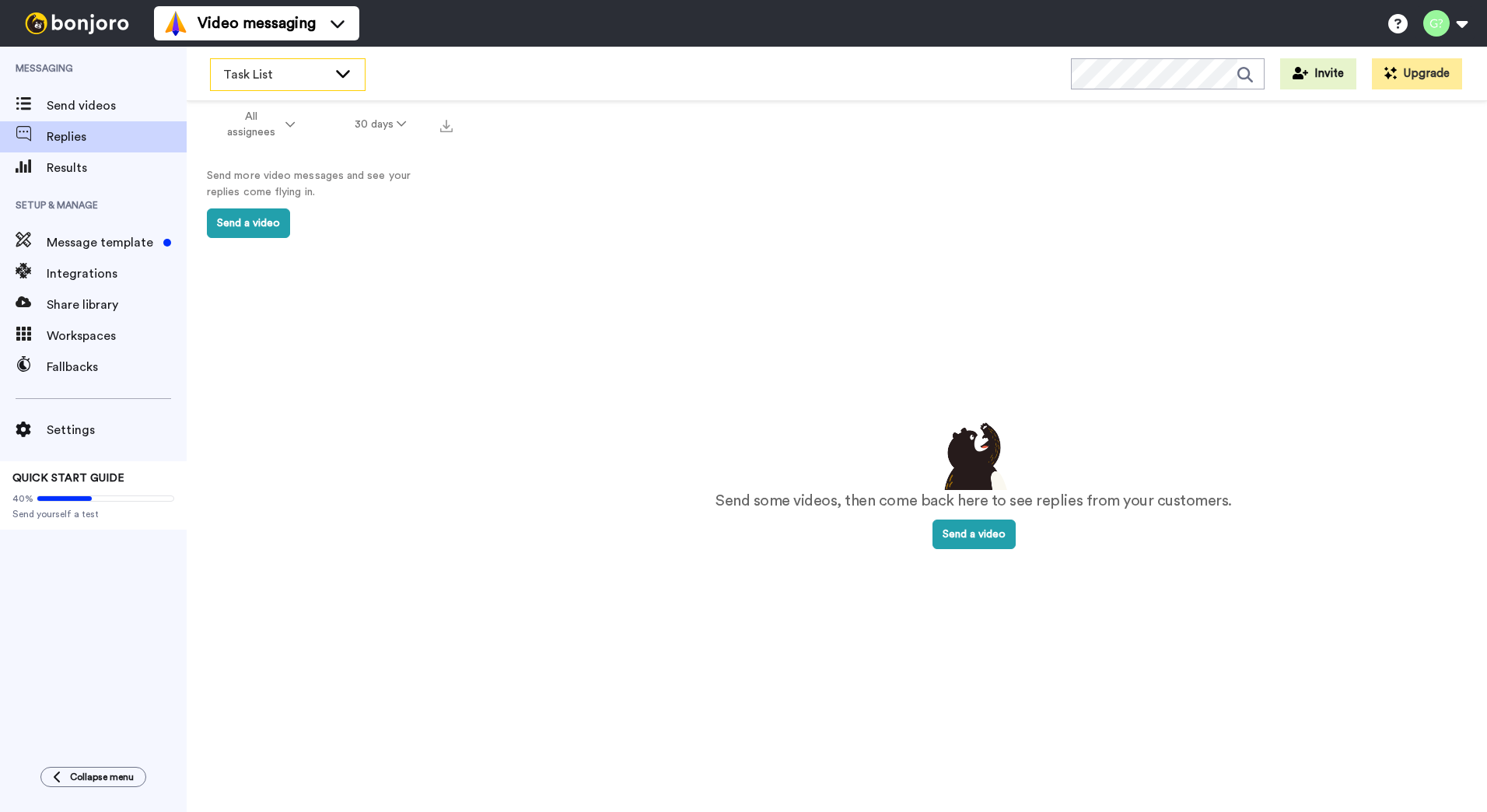
click at [324, 73] on span "Task List" at bounding box center [276, 74] width 104 height 19
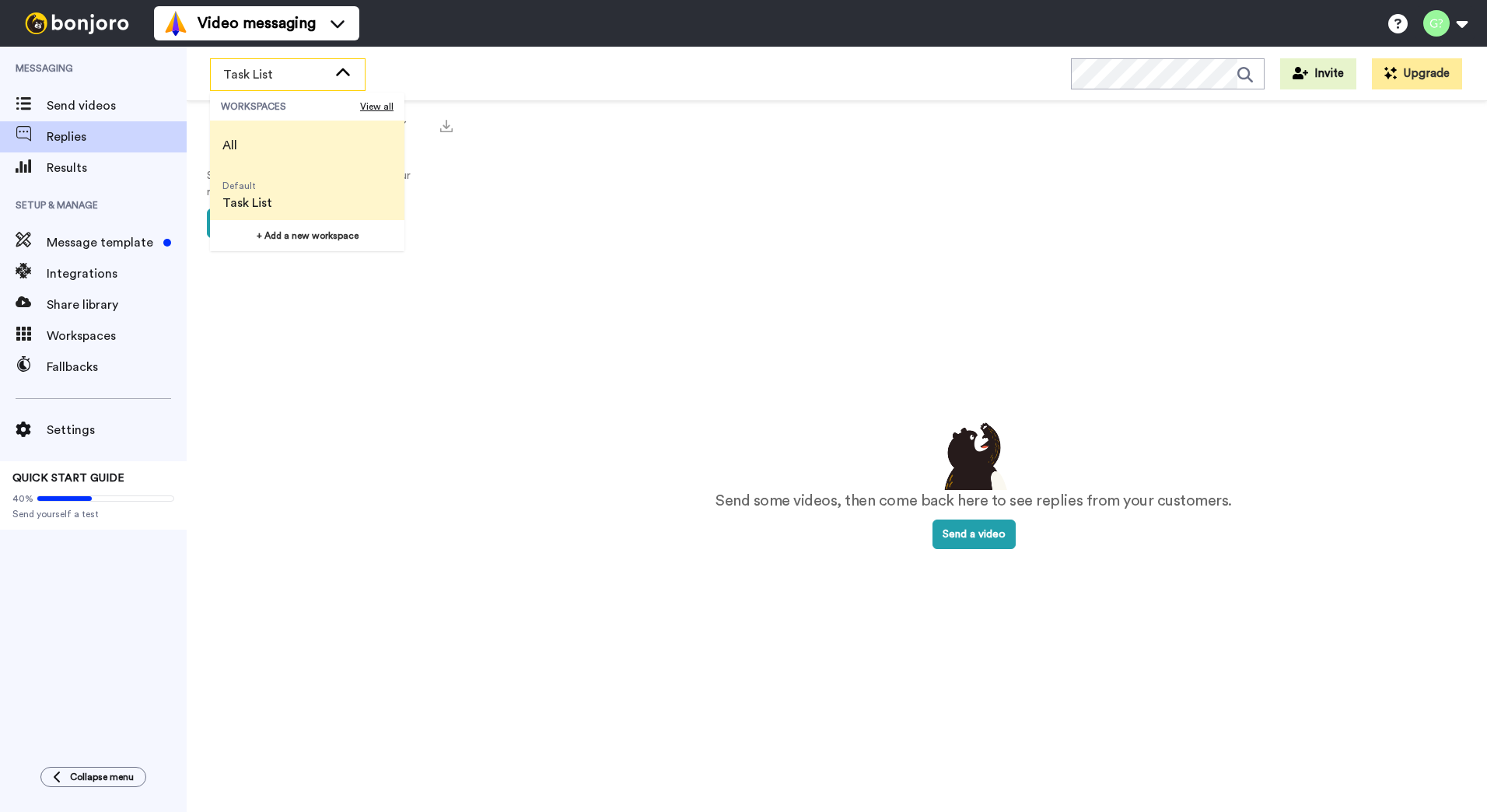
click at [281, 139] on li "All" at bounding box center [307, 146] width 195 height 50
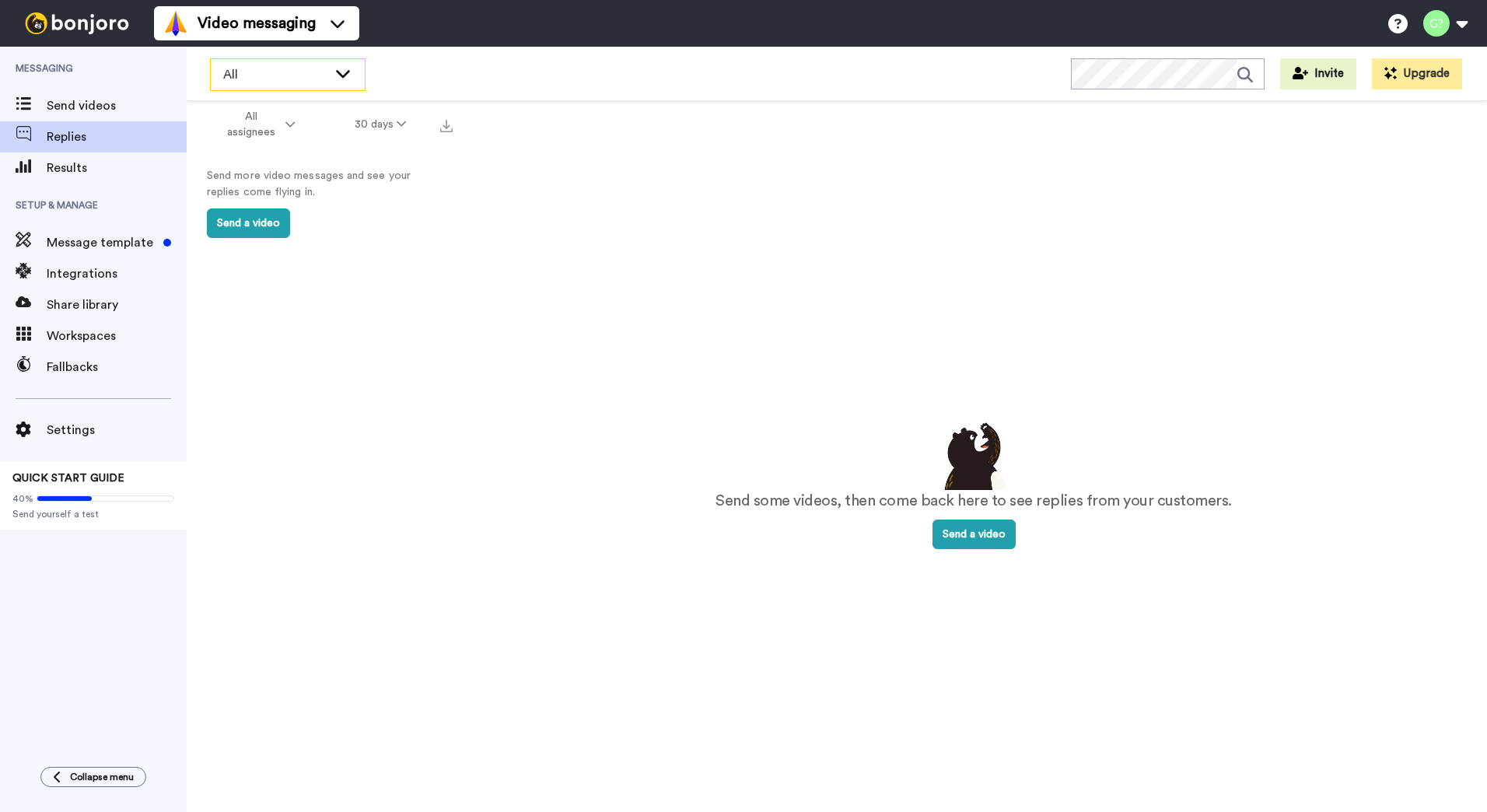
click at [332, 71] on div "All" at bounding box center [288, 75] width 154 height 32
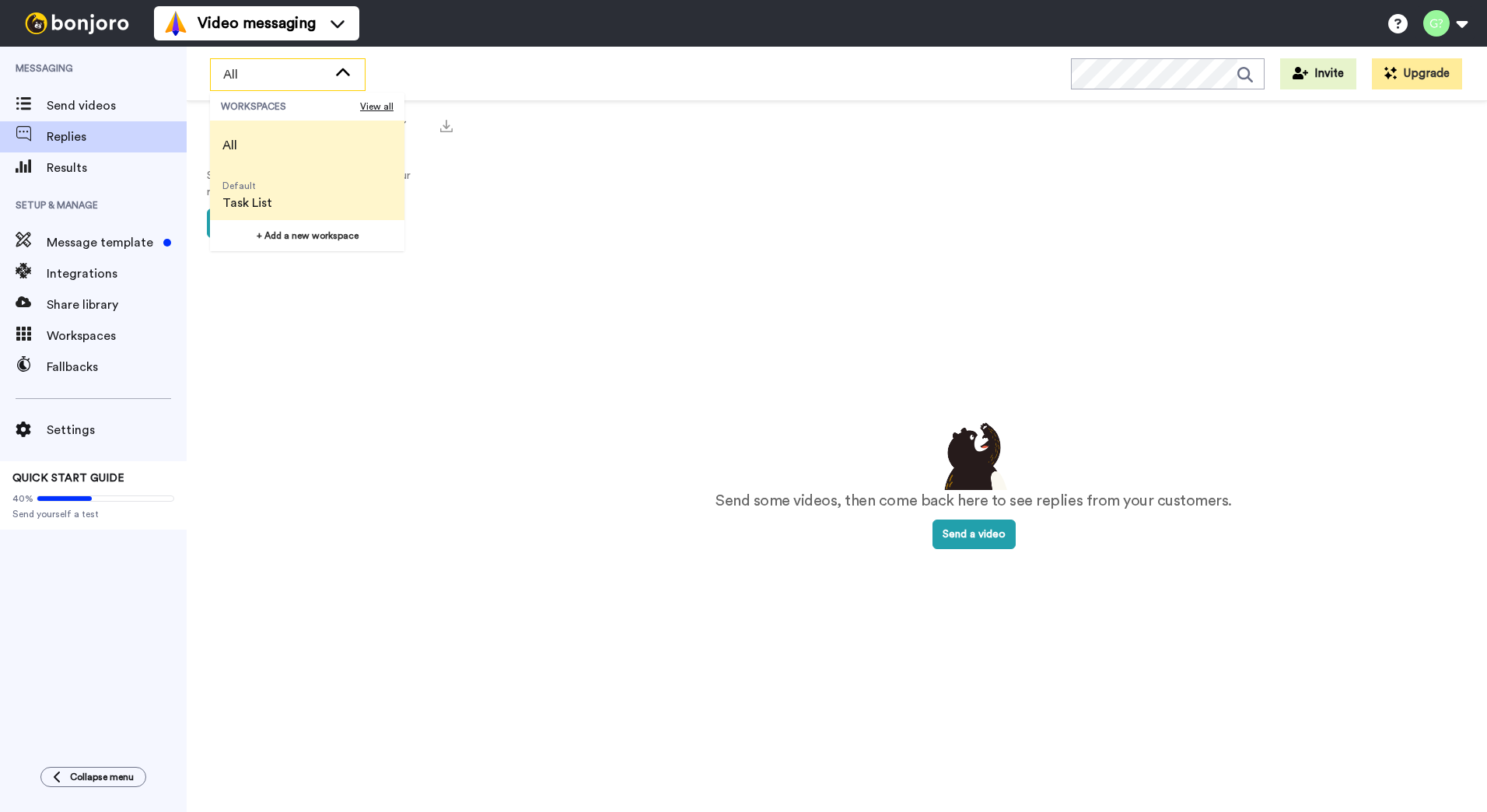
click at [294, 188] on li "Default Task List" at bounding box center [307, 196] width 195 height 50
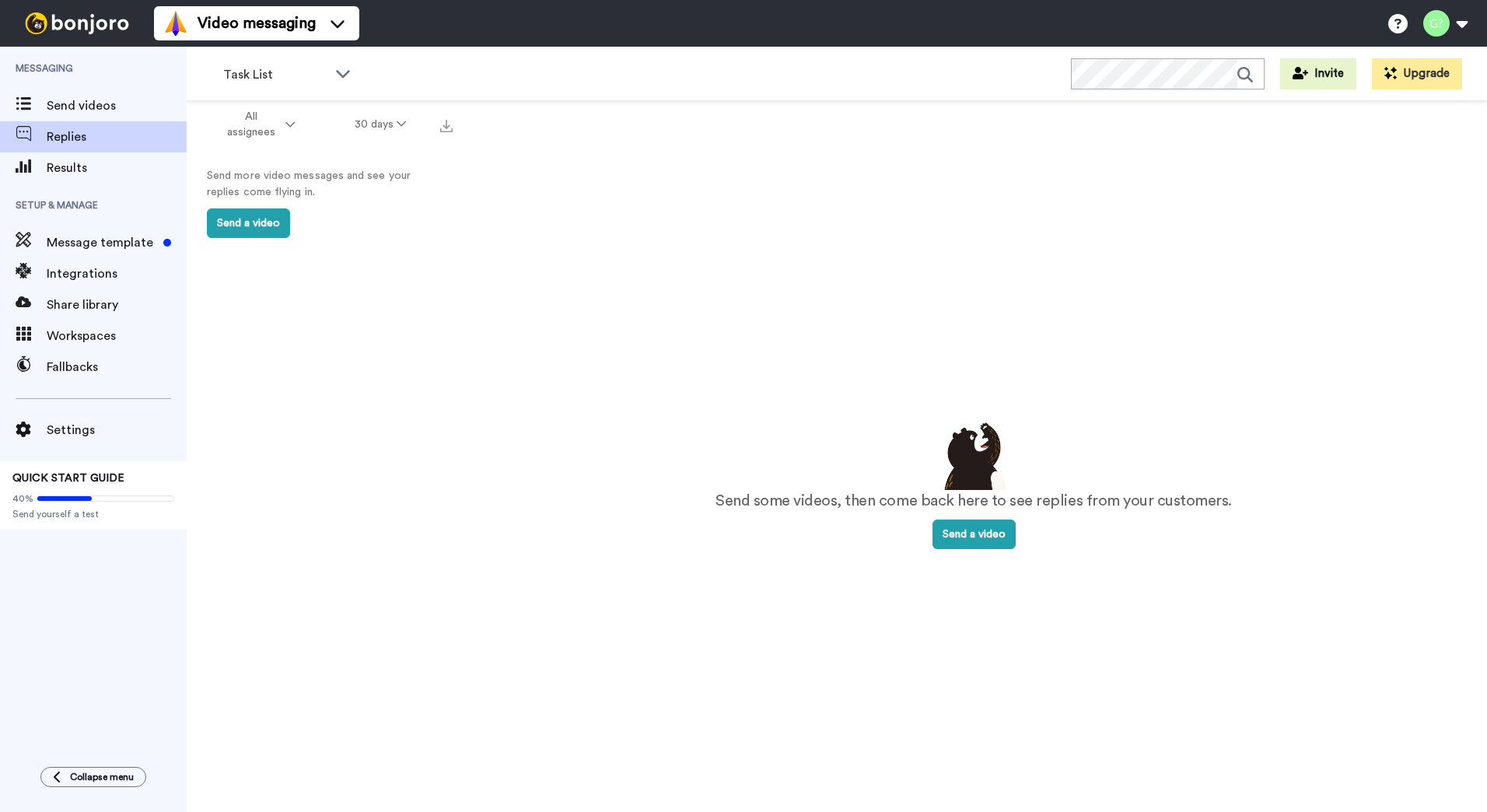
click at [110, 79] on span "Messaging" at bounding box center [93, 68] width 187 height 44
click at [101, 103] on span "Send videos" at bounding box center [116, 106] width 140 height 19
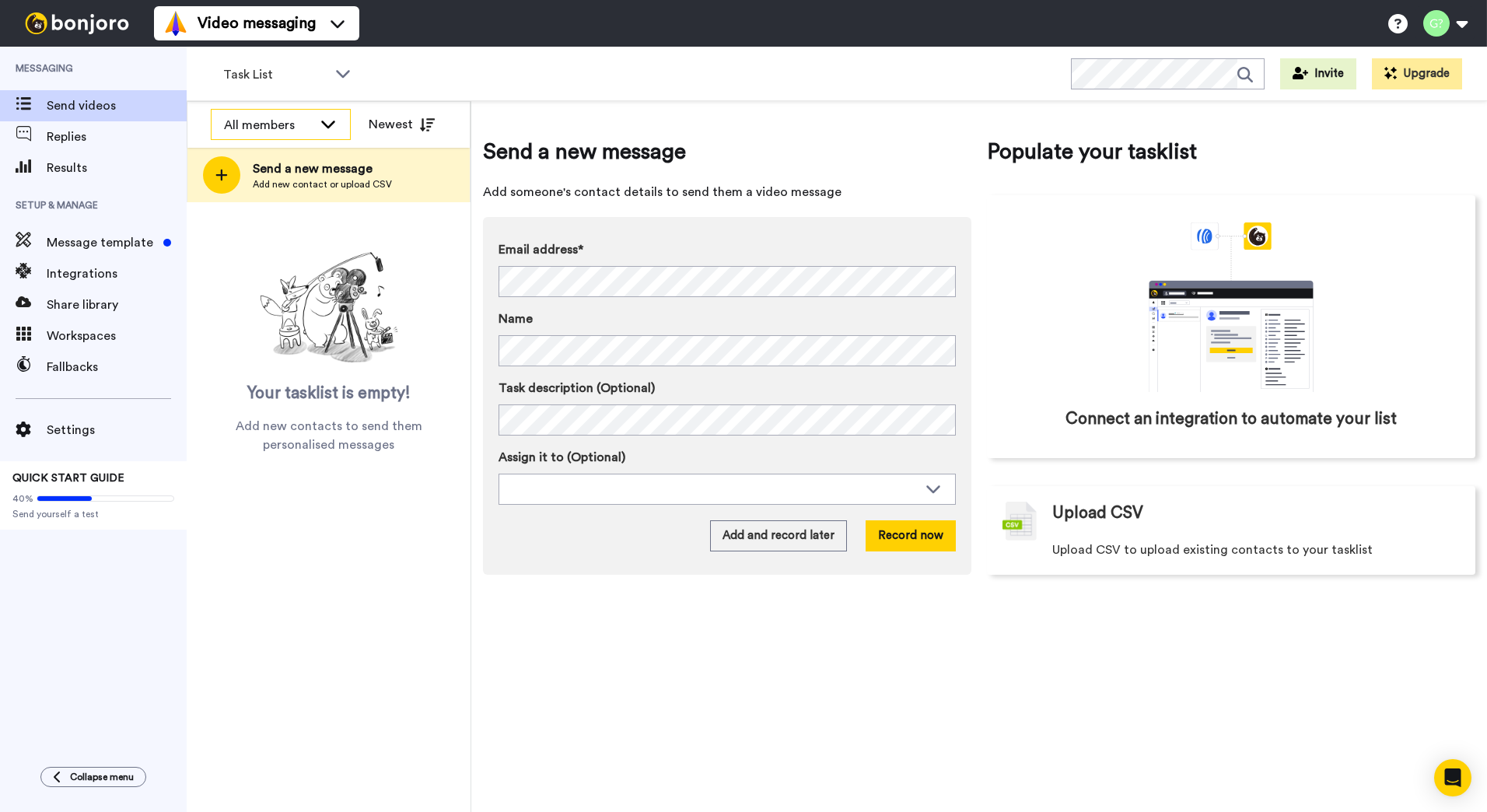
click at [328, 114] on div "All members" at bounding box center [280, 125] width 138 height 32
click at [277, 184] on span "Georg Åhrström" at bounding box center [266, 183] width 111 height 16
click at [318, 74] on span "Task List" at bounding box center [276, 74] width 104 height 19
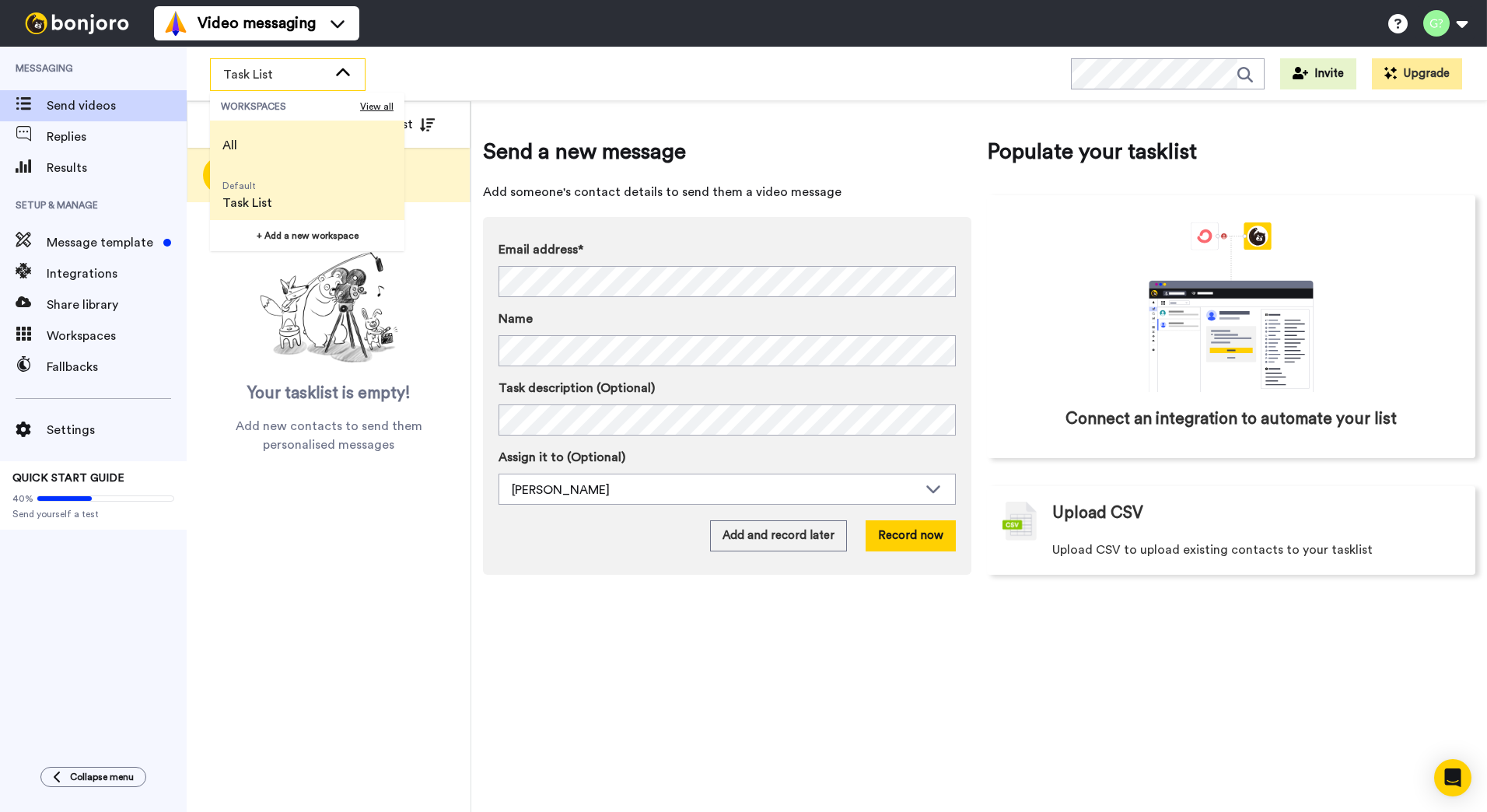
click at [279, 149] on li "All" at bounding box center [307, 146] width 195 height 50
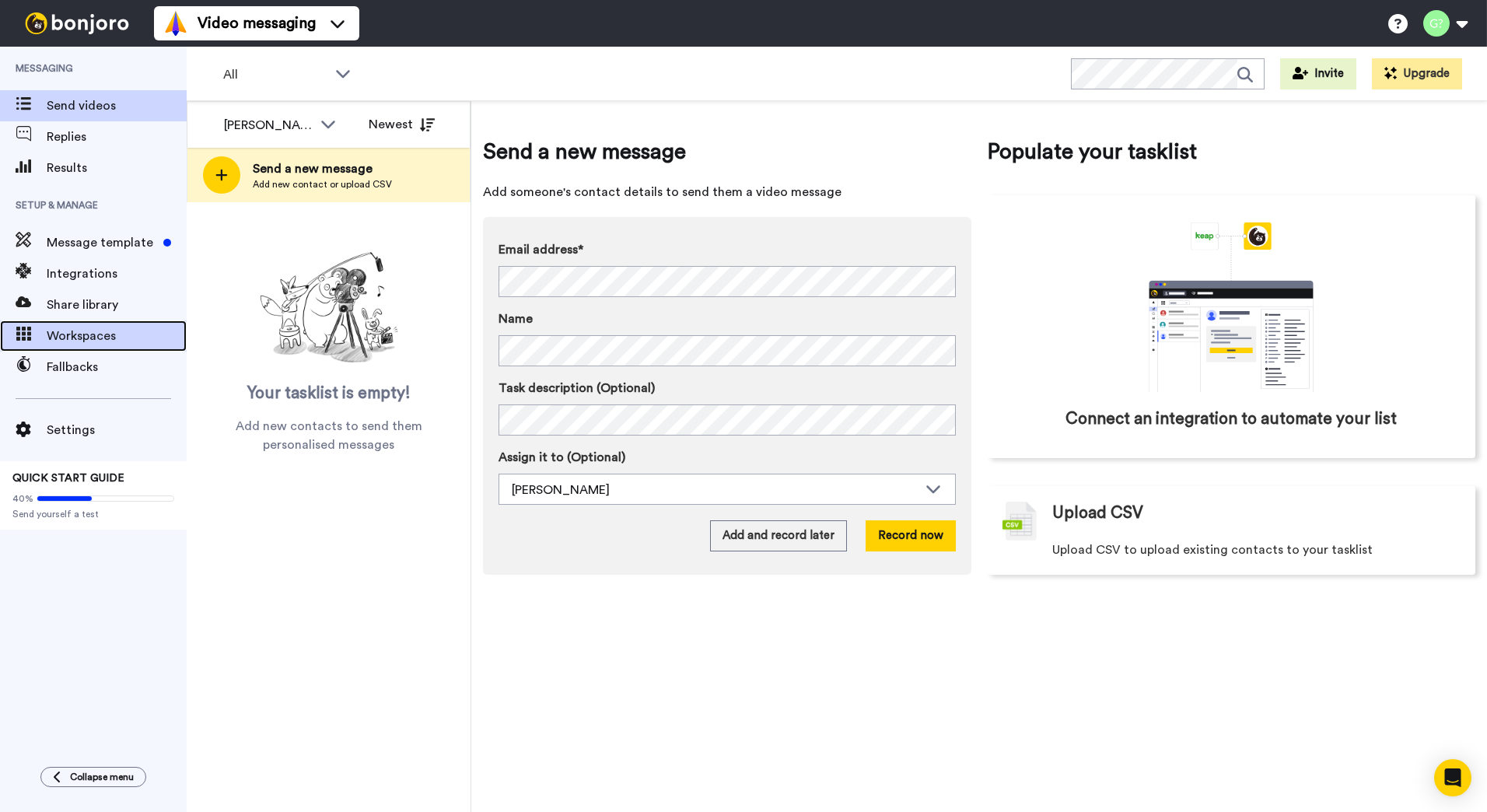
click at [106, 334] on span "Workspaces" at bounding box center [116, 336] width 140 height 19
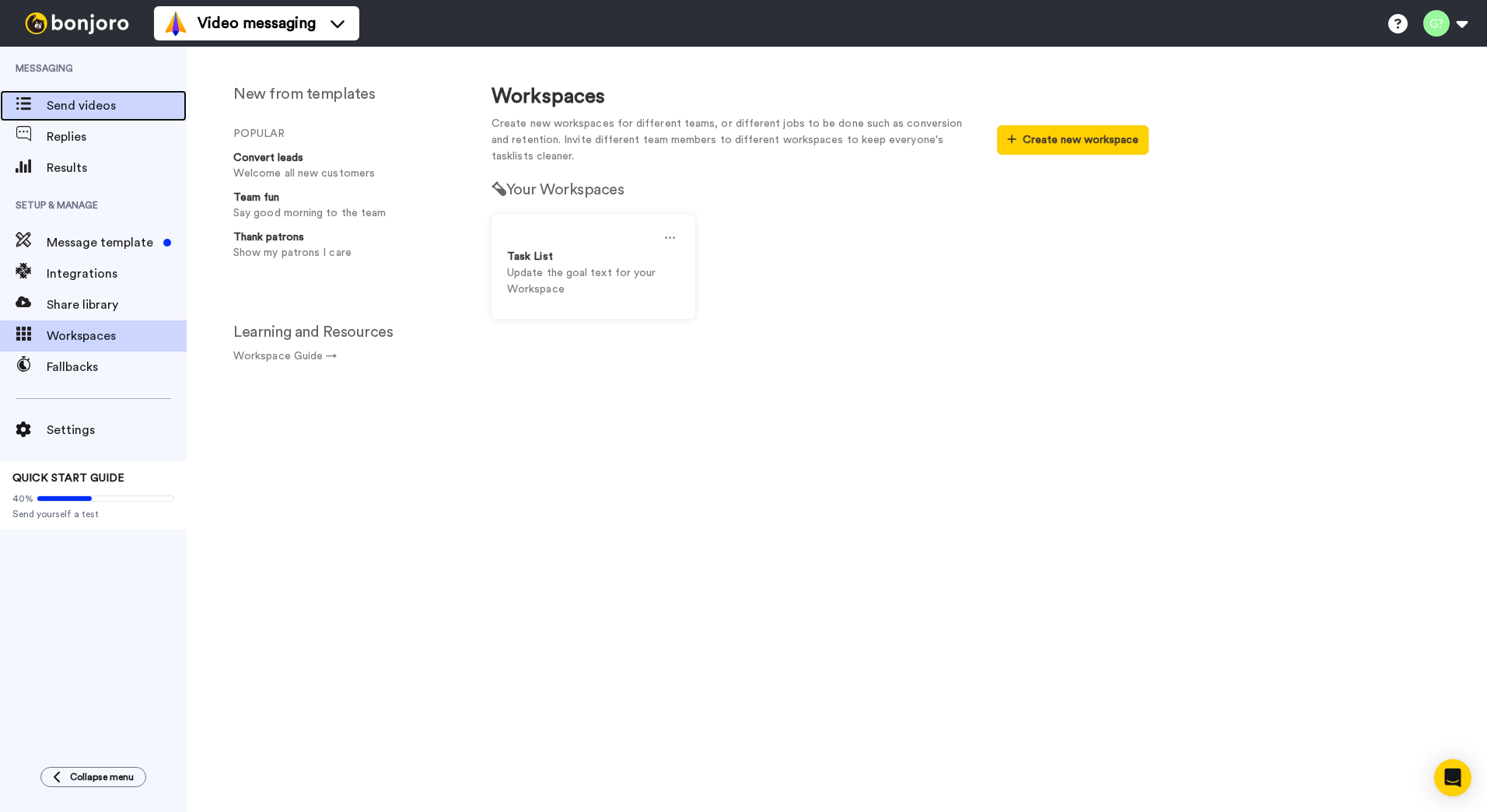
click at [75, 108] on span "Send videos" at bounding box center [116, 106] width 140 height 19
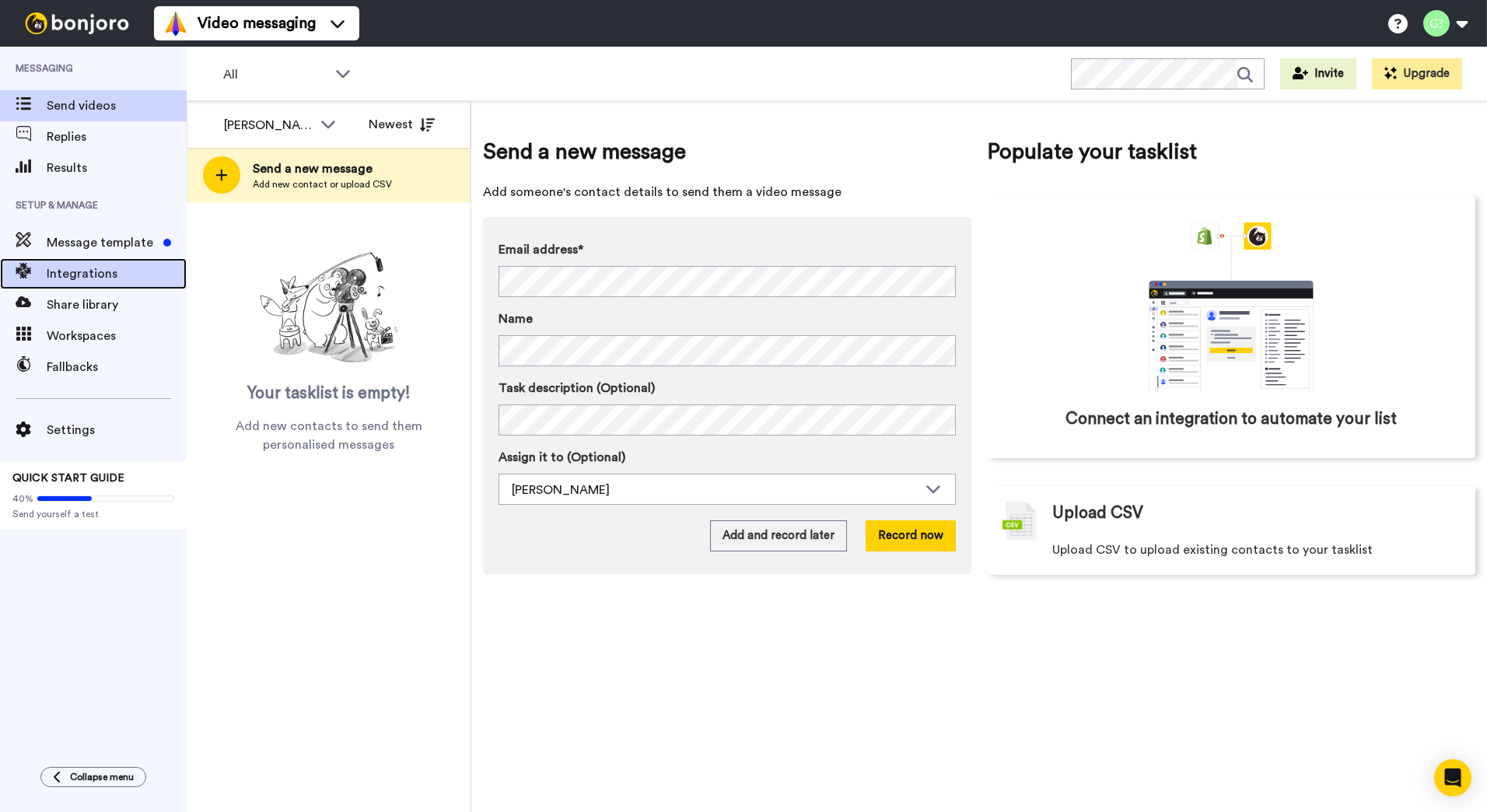
click at [118, 264] on div "Integrations" at bounding box center [93, 274] width 187 height 32
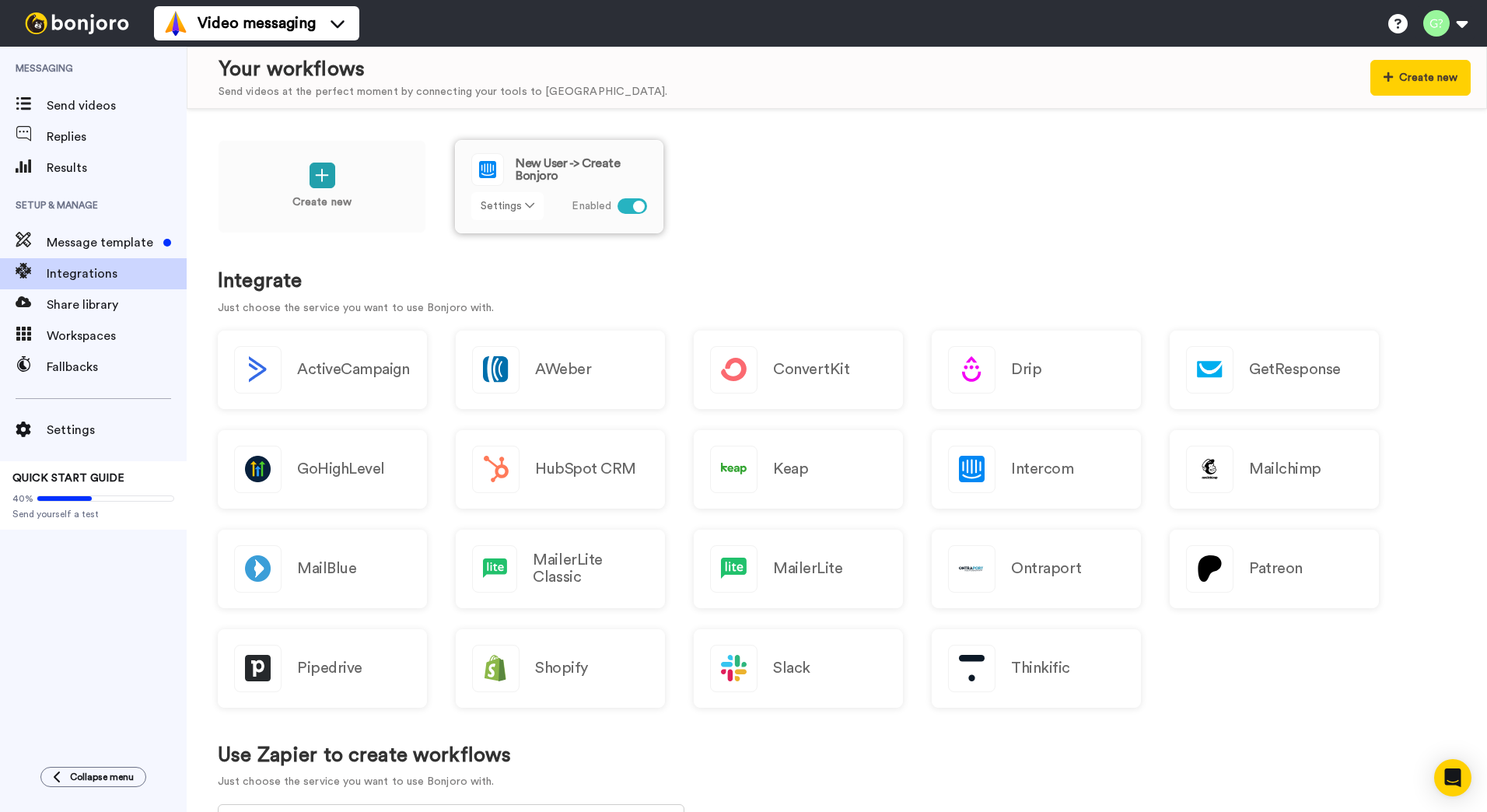
click at [525, 211] on button "Settings" at bounding box center [508, 206] width 72 height 28
click at [927, 169] on div "Create new New User -> Create Bonjoro Settings Enabled" at bounding box center [837, 197] width 1238 height 114
click at [122, 144] on span "Replies" at bounding box center [116, 136] width 140 height 19
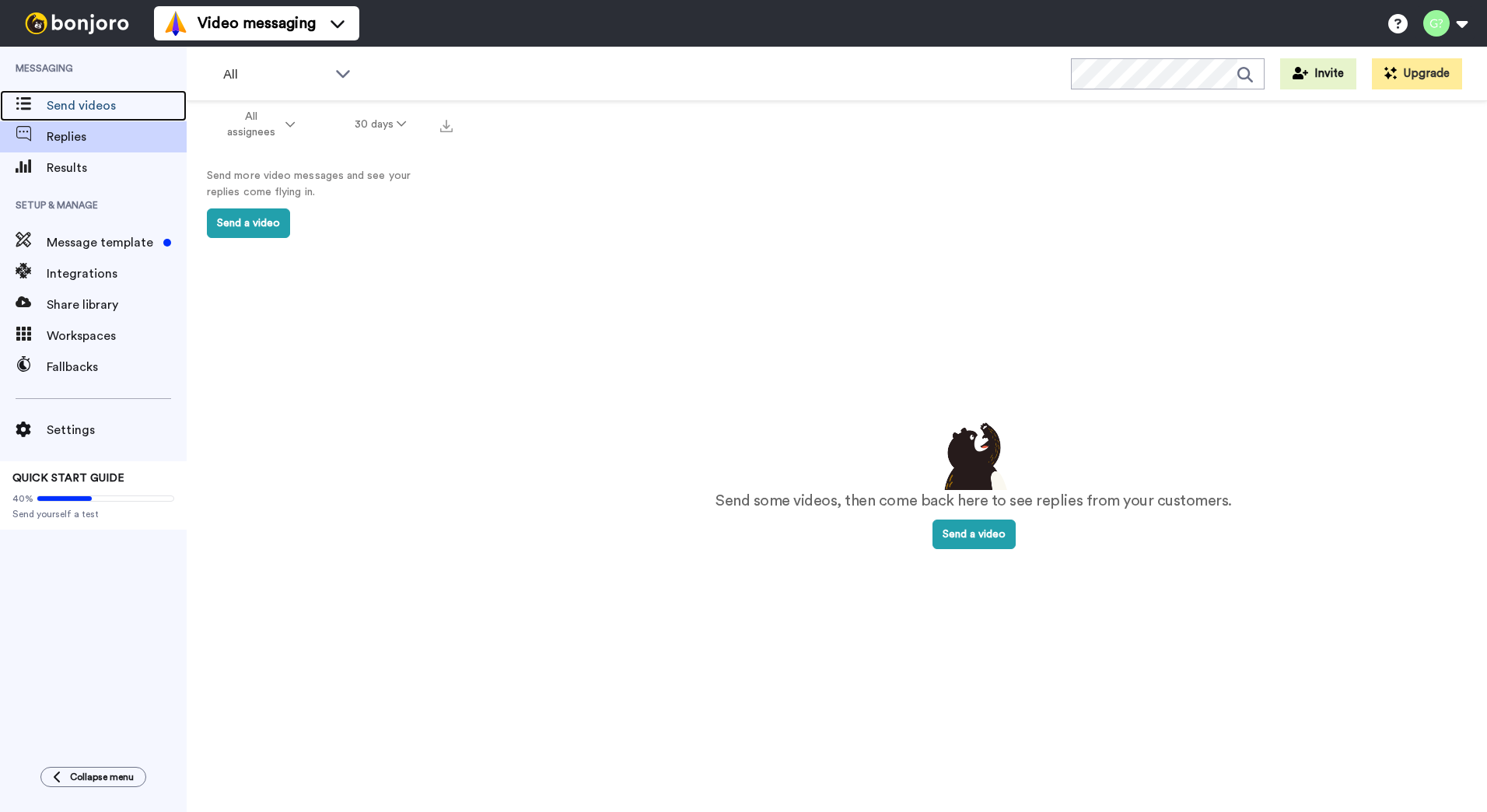
click at [74, 118] on div "Send videos" at bounding box center [93, 106] width 187 height 32
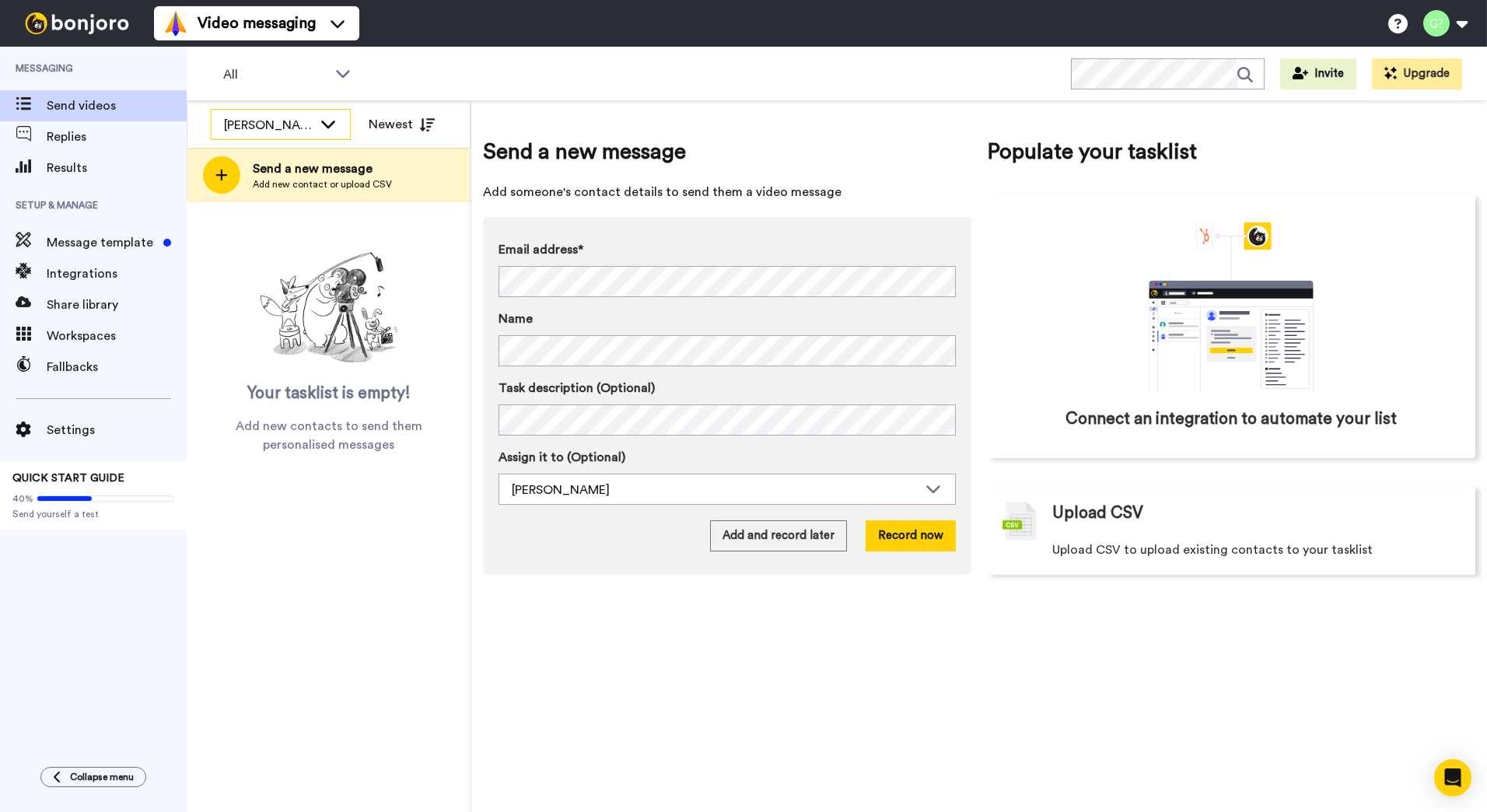
click at [330, 123] on icon at bounding box center [329, 123] width 19 height 16
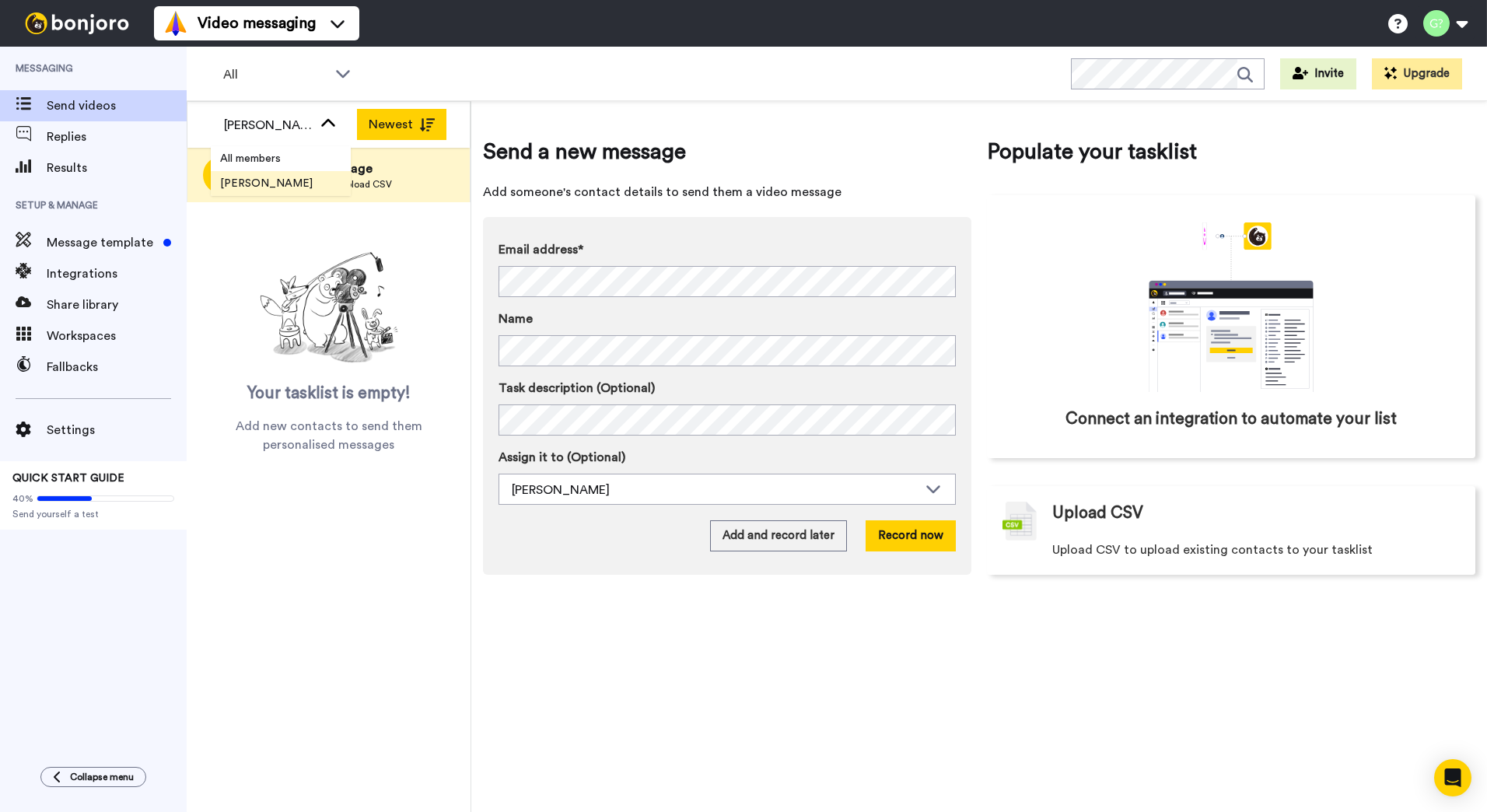
click at [413, 128] on button "Newest" at bounding box center [402, 124] width 89 height 32
click at [886, 17] on div "Video messaging Switch to Video messaging Testimonials Try me for free! Setting…" at bounding box center [821, 23] width 1334 height 46
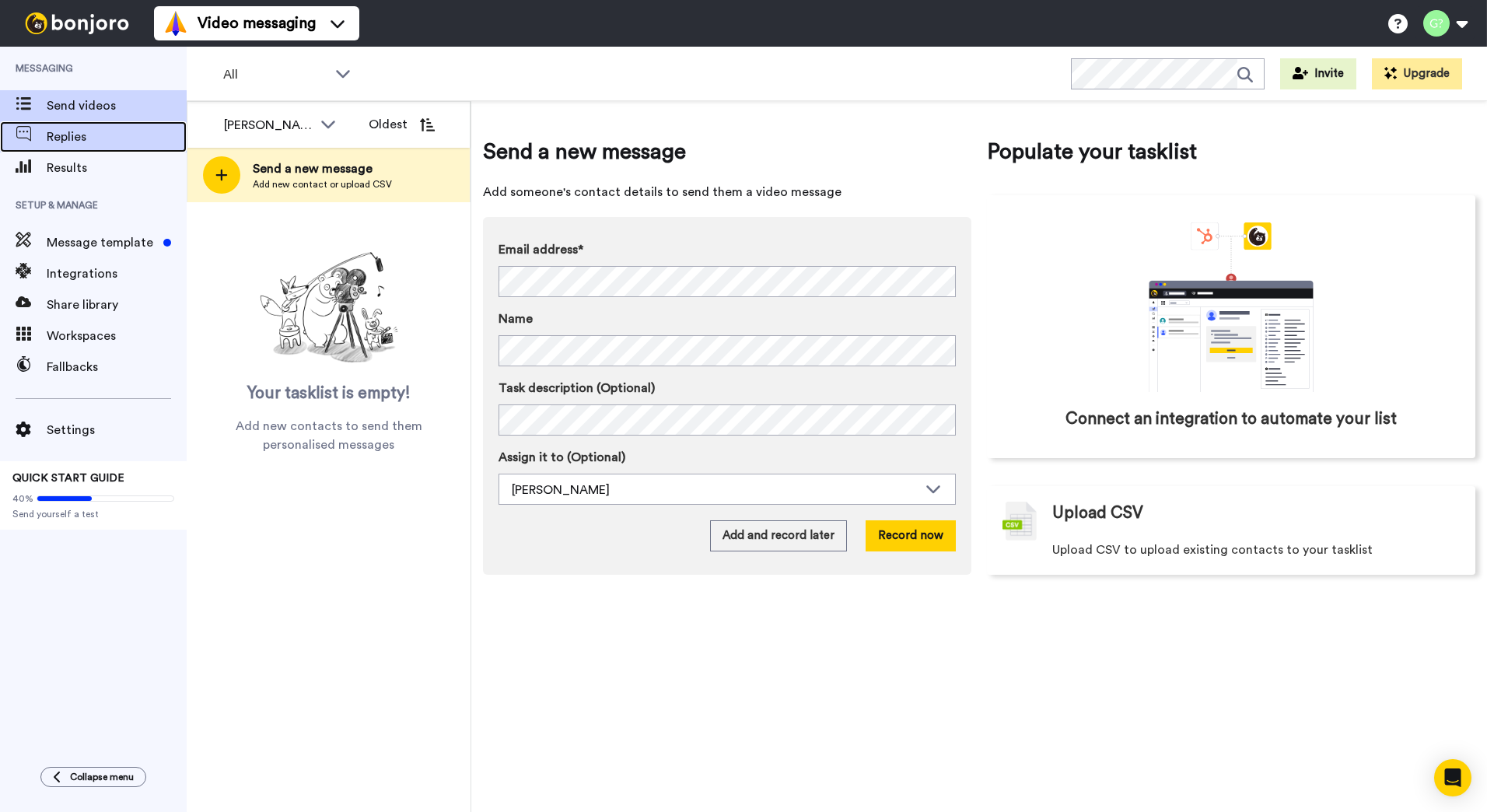
click at [63, 135] on span "Replies" at bounding box center [116, 136] width 140 height 19
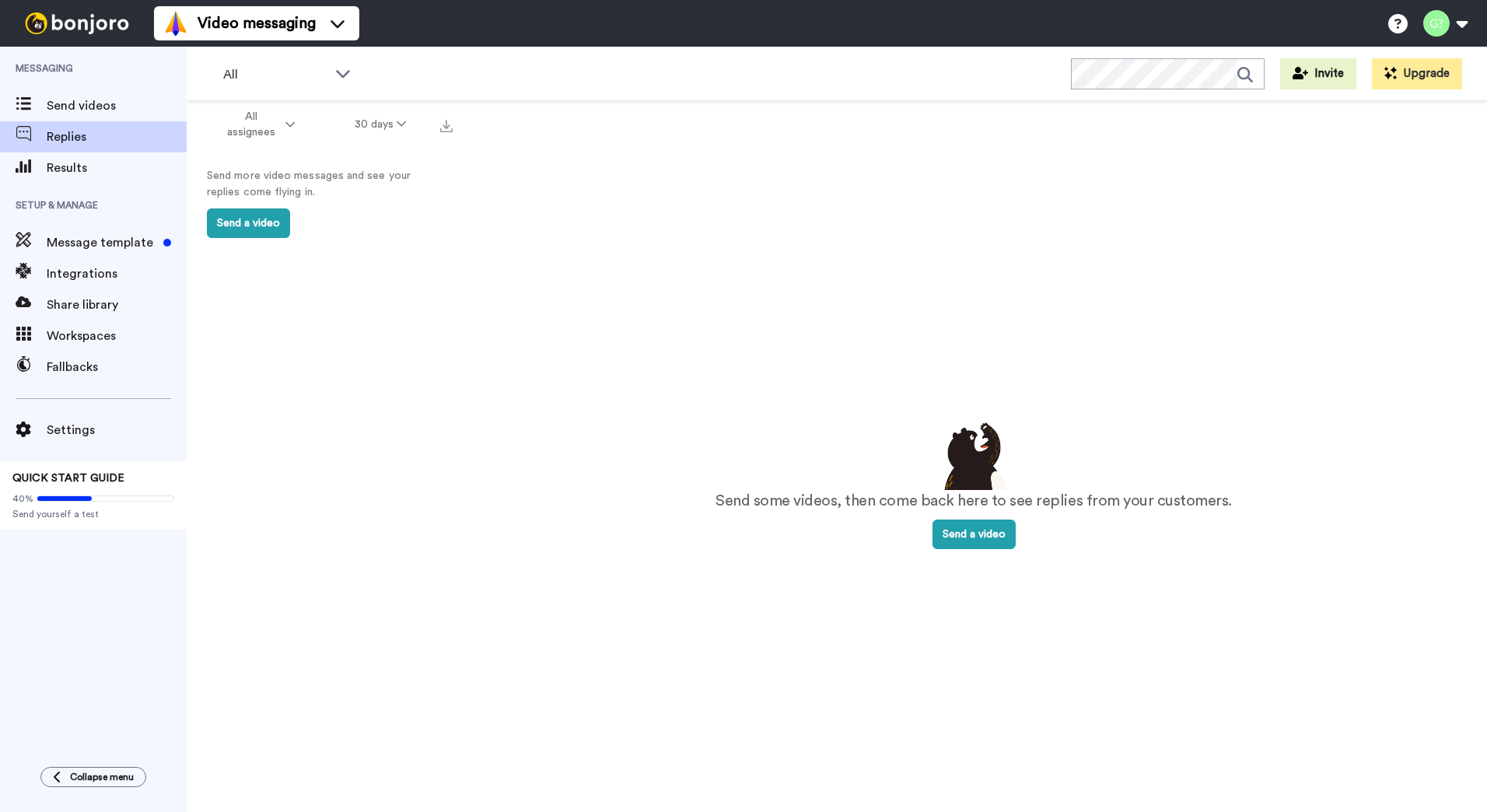
click at [1387, 408] on div "Send some videos, then come back here to see replies from your customers. Send …" at bounding box center [974, 483] width 964 height 703
